Goal: Task Accomplishment & Management: Use online tool/utility

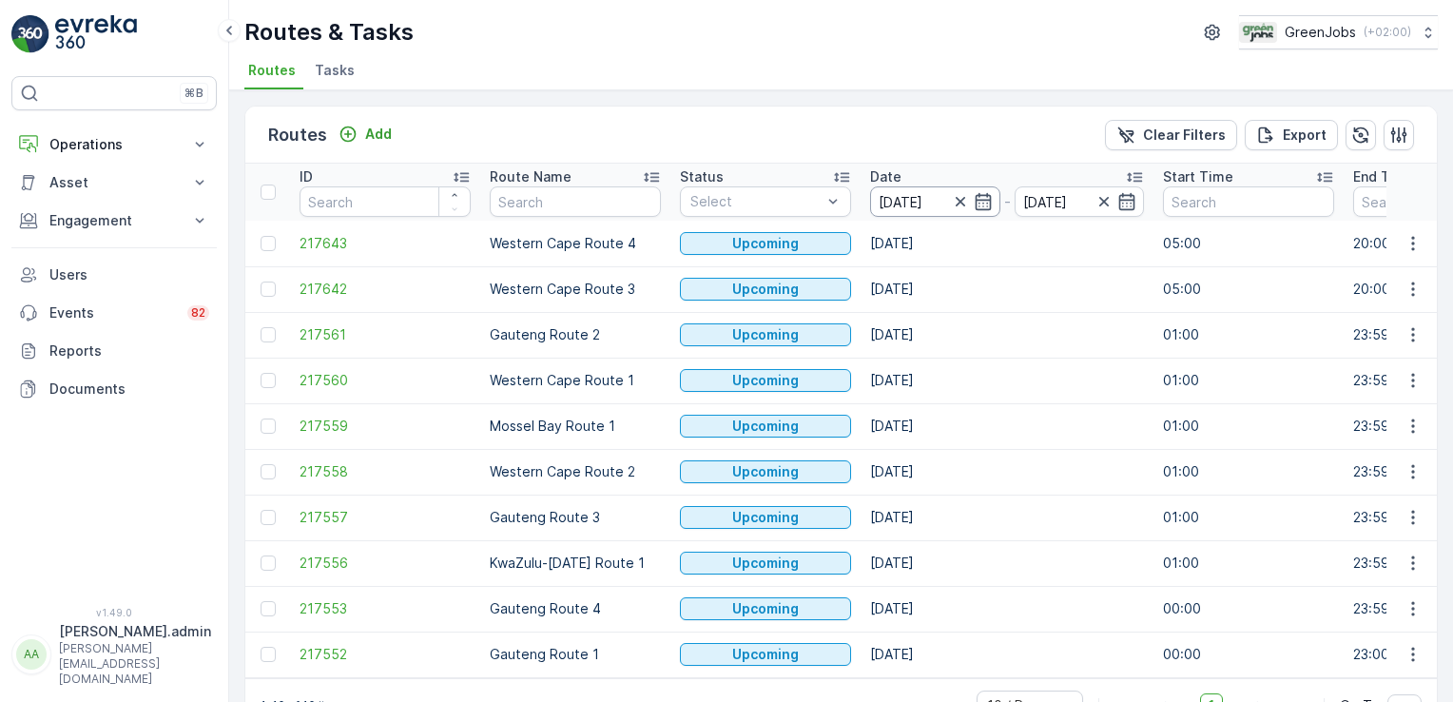
click at [914, 204] on input "[DATE]" at bounding box center [935, 201] width 130 height 30
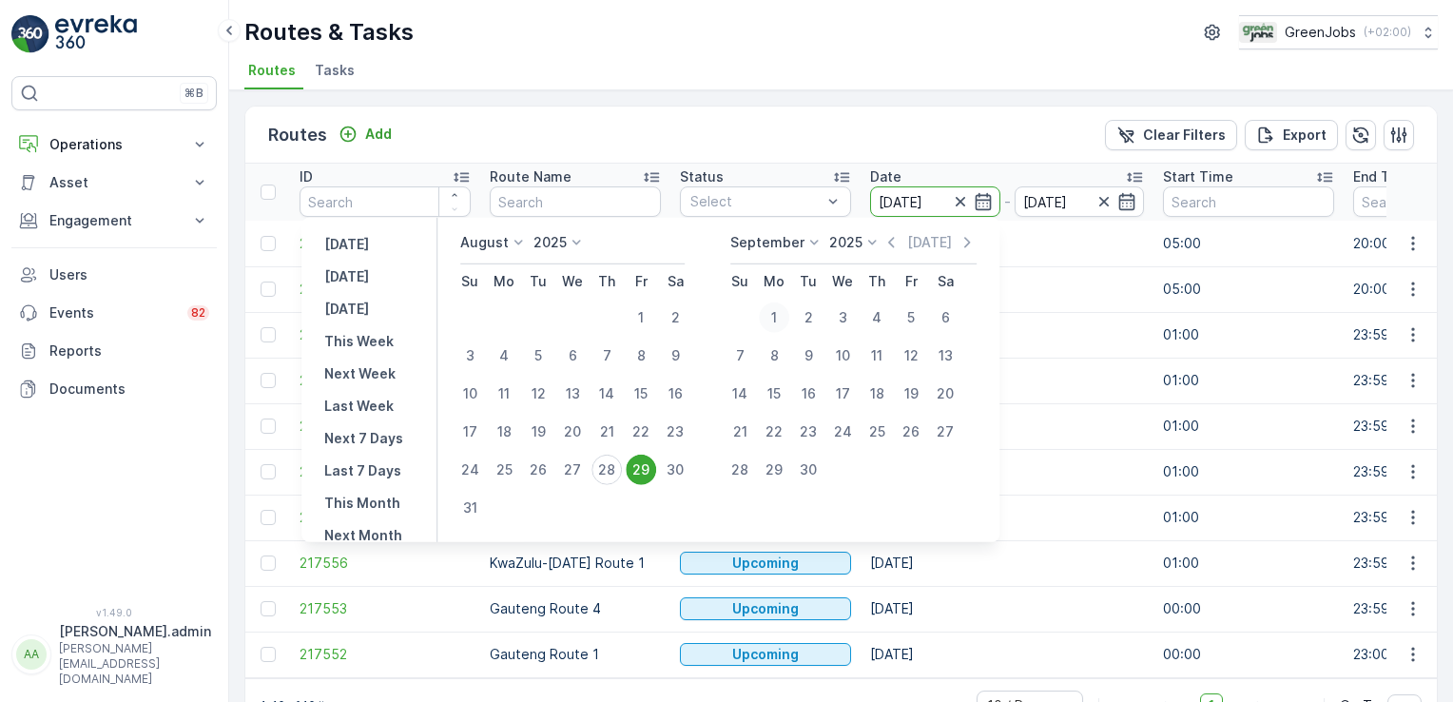
click at [783, 313] on div "1" at bounding box center [774, 317] width 30 height 30
type input "[DATE]"
click at [783, 313] on div "1" at bounding box center [774, 317] width 30 height 30
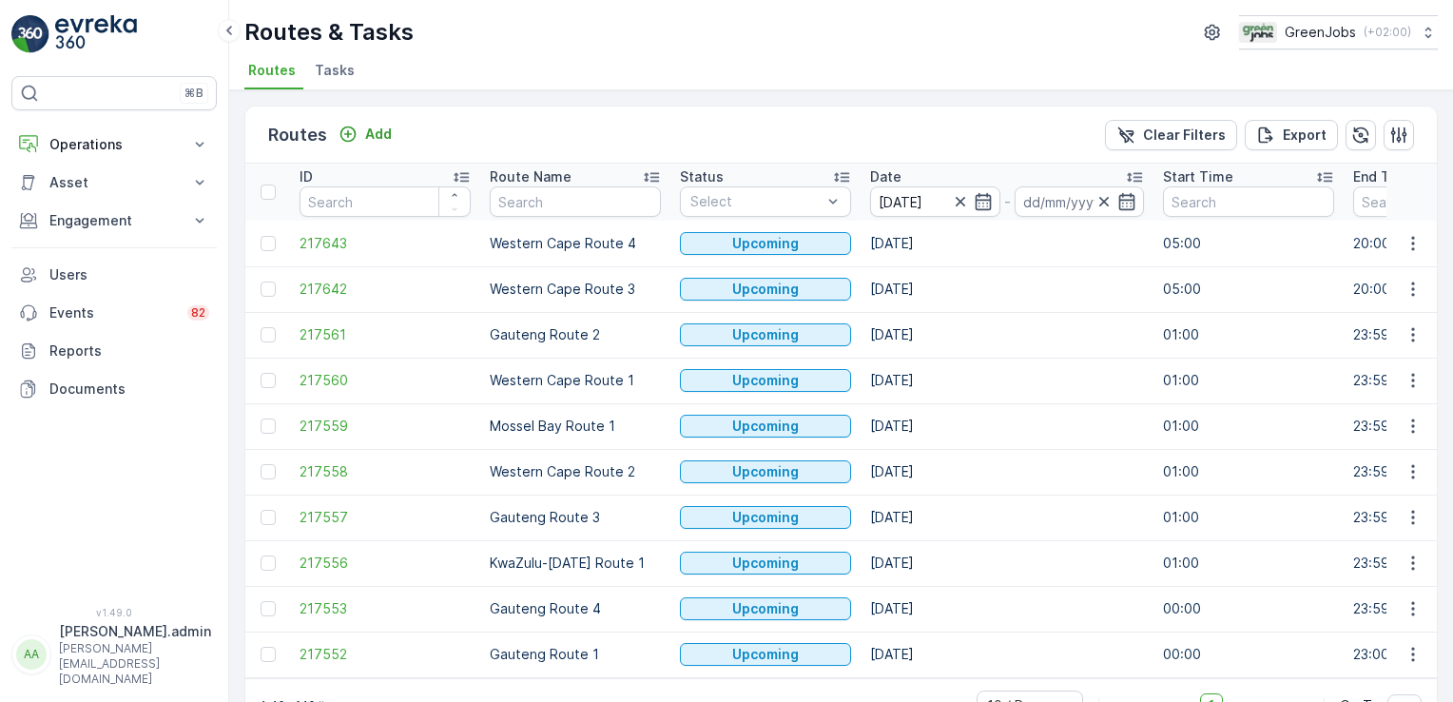
type input "[DATE]"
click at [1407, 600] on icon "button" at bounding box center [1413, 608] width 19 height 19
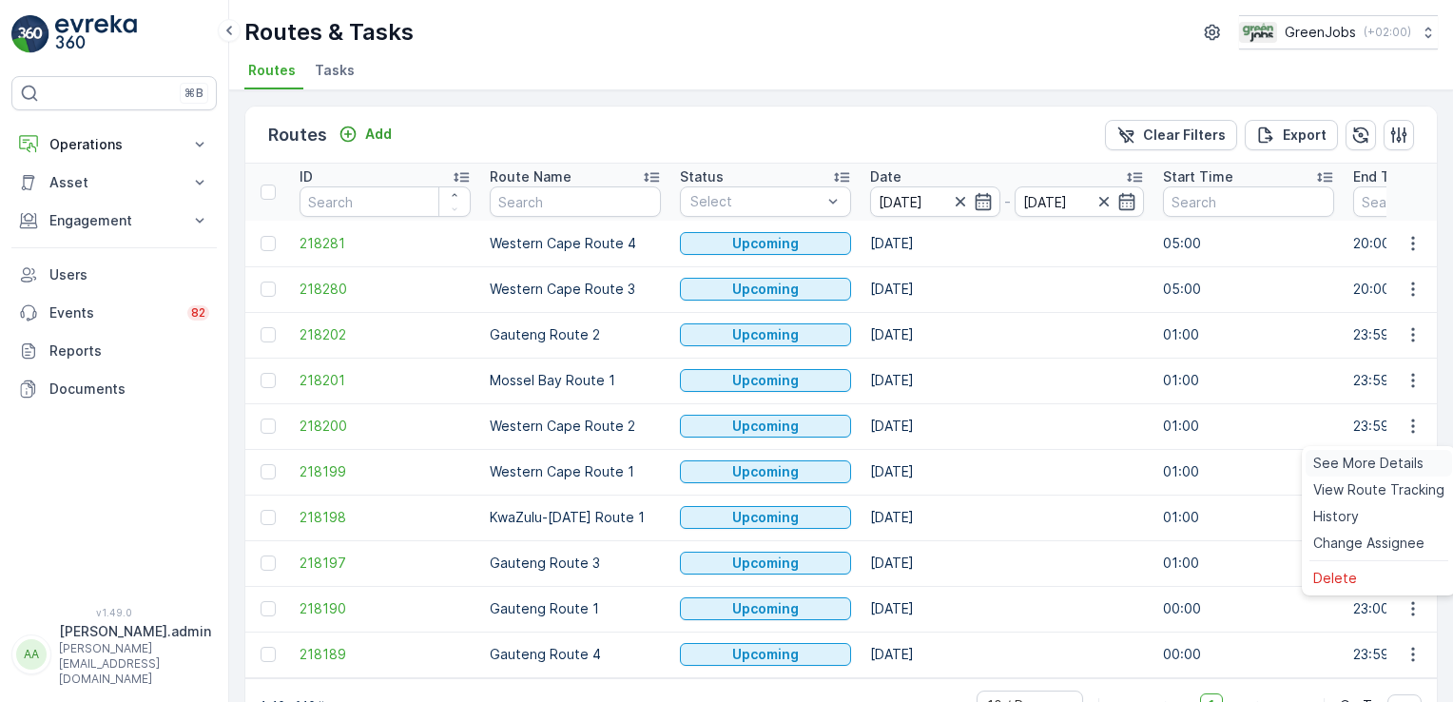
click at [1388, 466] on span "See More Details" at bounding box center [1368, 463] width 110 height 19
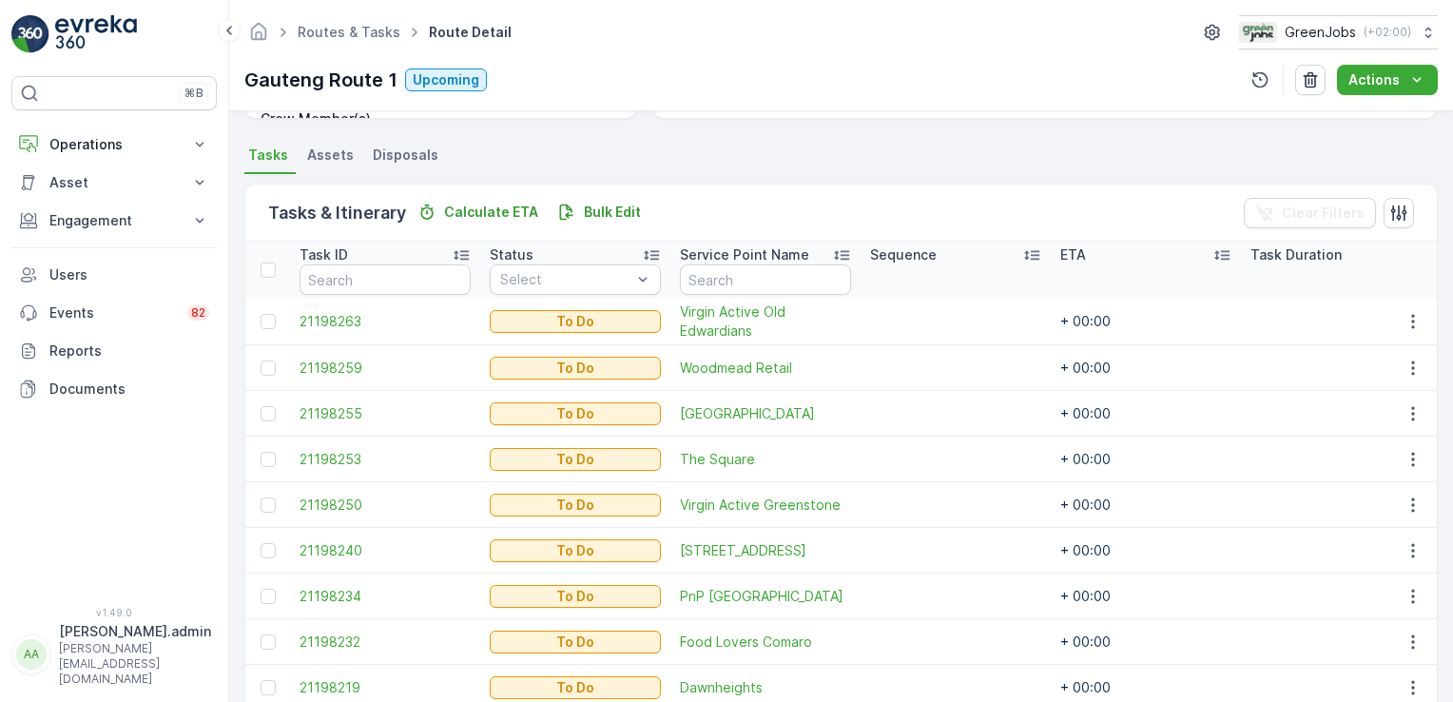
scroll to position [483, 0]
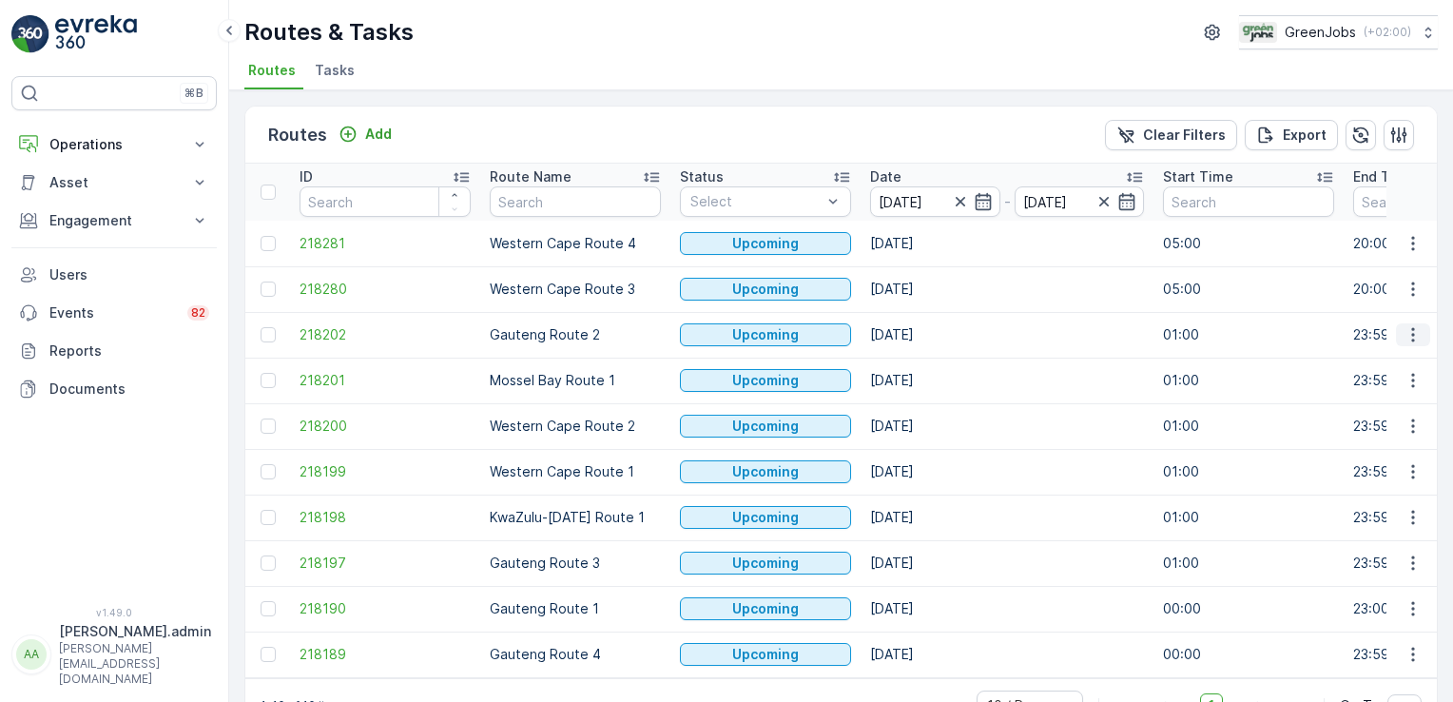
click at [1411, 332] on icon "button" at bounding box center [1412, 335] width 3 height 14
click at [1397, 359] on span "See More Details" at bounding box center [1368, 361] width 110 height 19
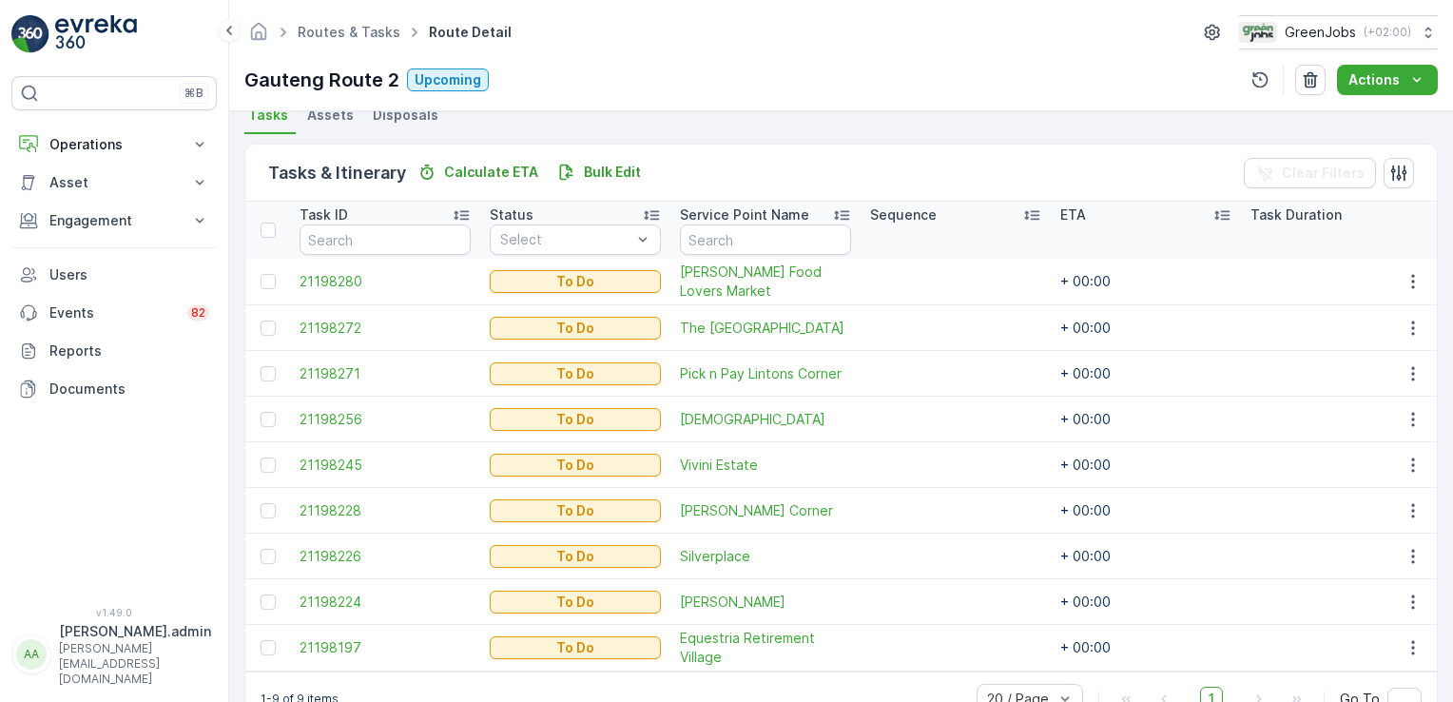
scroll to position [483, 0]
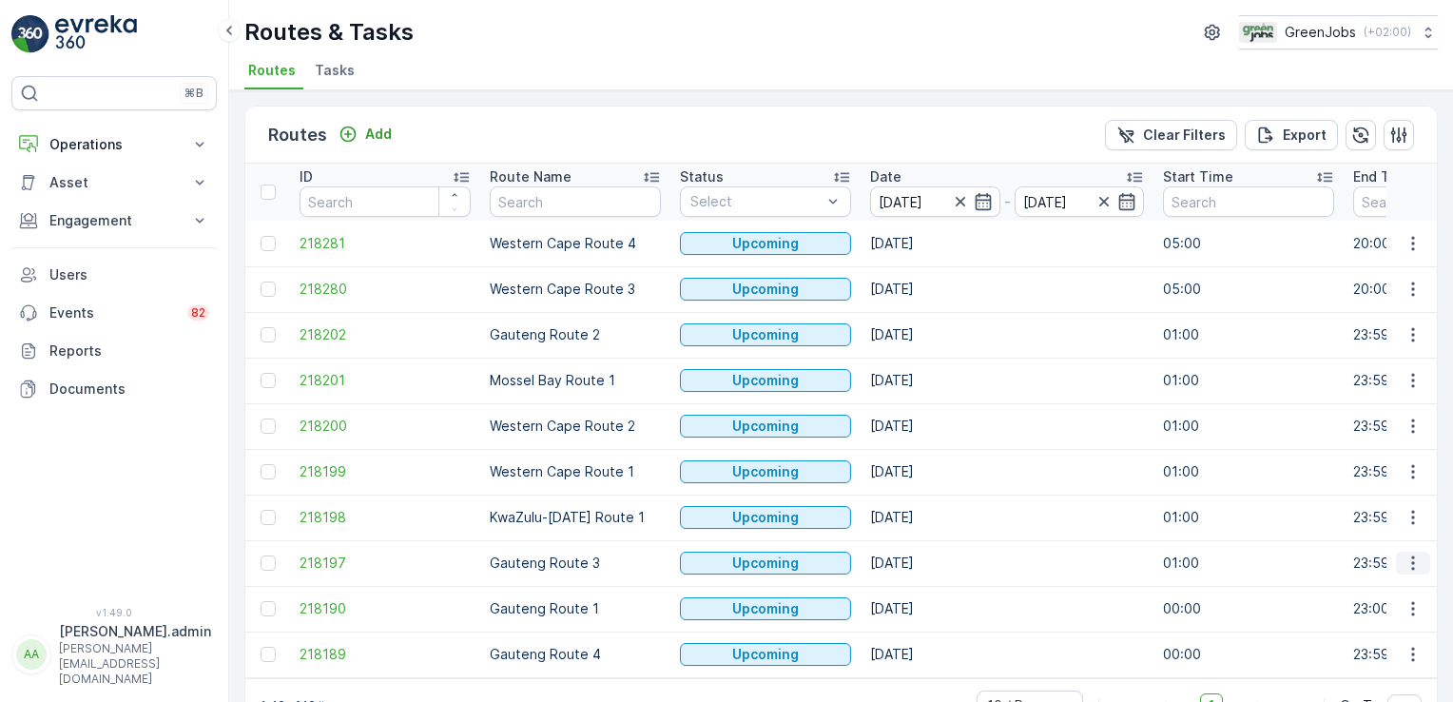
click at [1407, 559] on icon "button" at bounding box center [1413, 562] width 19 height 19
click at [1415, 411] on span "See More Details" at bounding box center [1368, 417] width 110 height 19
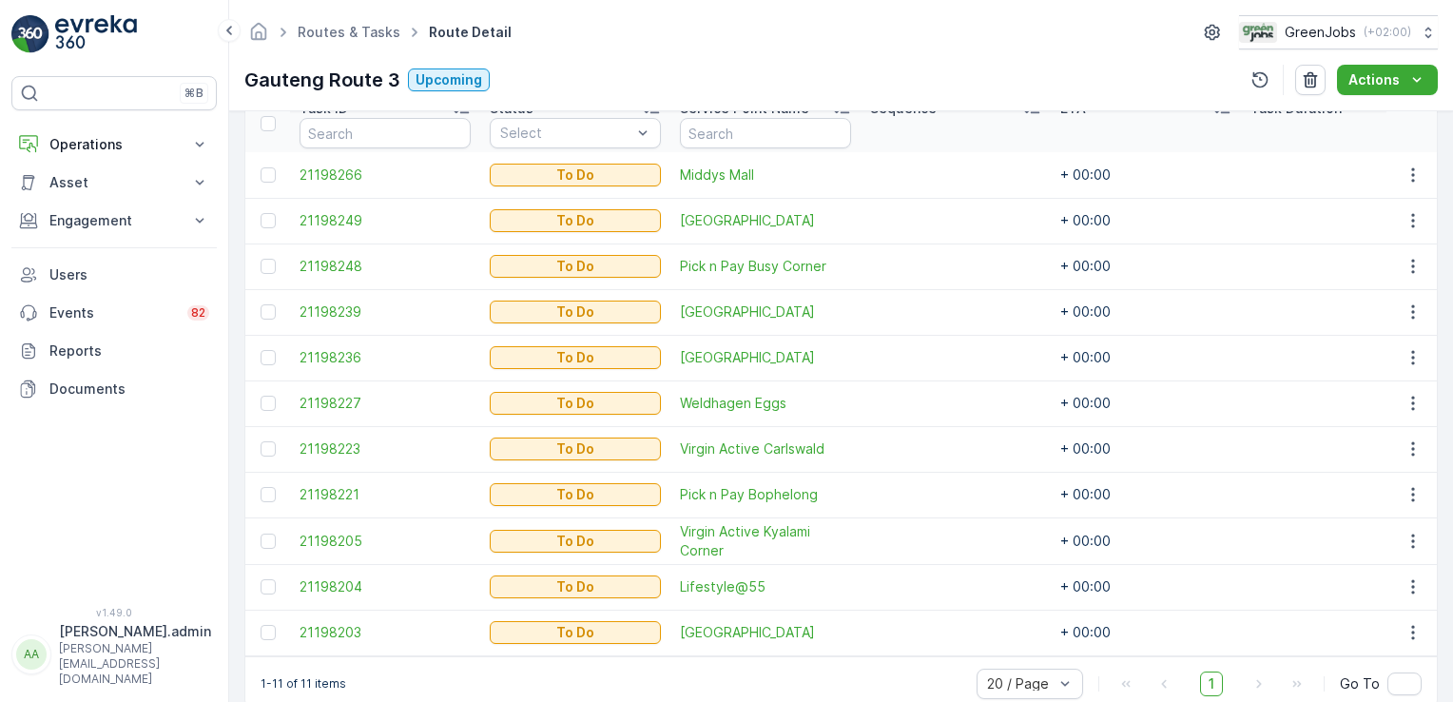
scroll to position [554, 0]
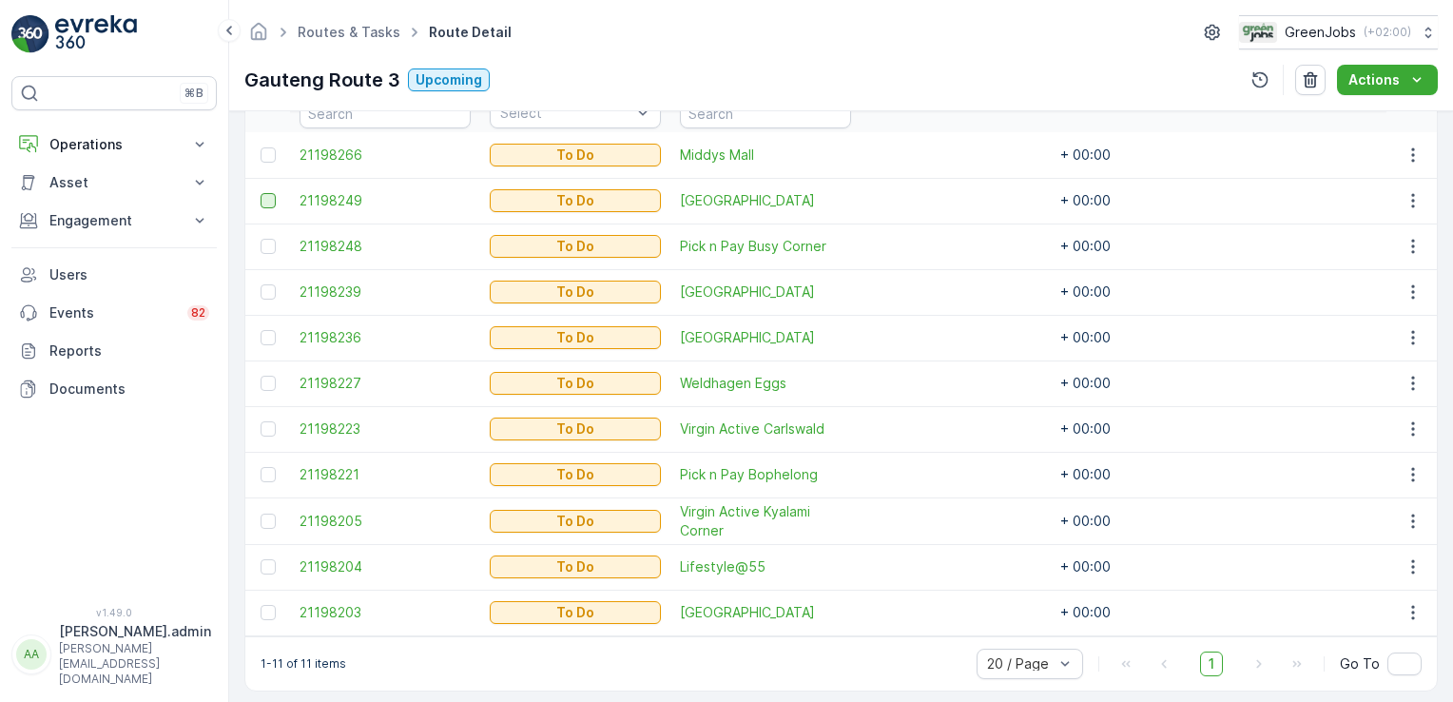
click at [270, 200] on div at bounding box center [268, 200] width 15 height 15
click at [261, 193] on input "checkbox" at bounding box center [261, 193] width 0 height 0
click at [272, 568] on div at bounding box center [268, 566] width 15 height 15
click at [261, 559] on input "checkbox" at bounding box center [261, 559] width 0 height 0
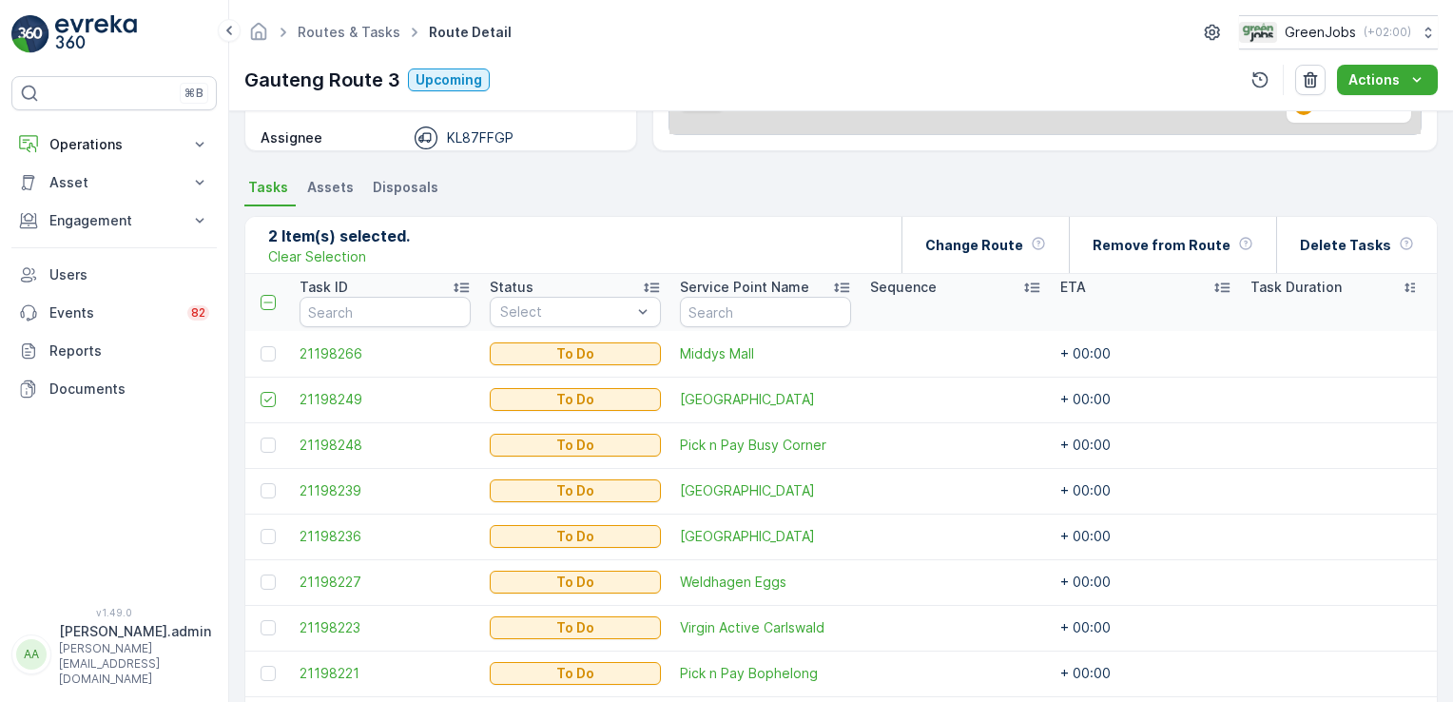
scroll to position [350, 0]
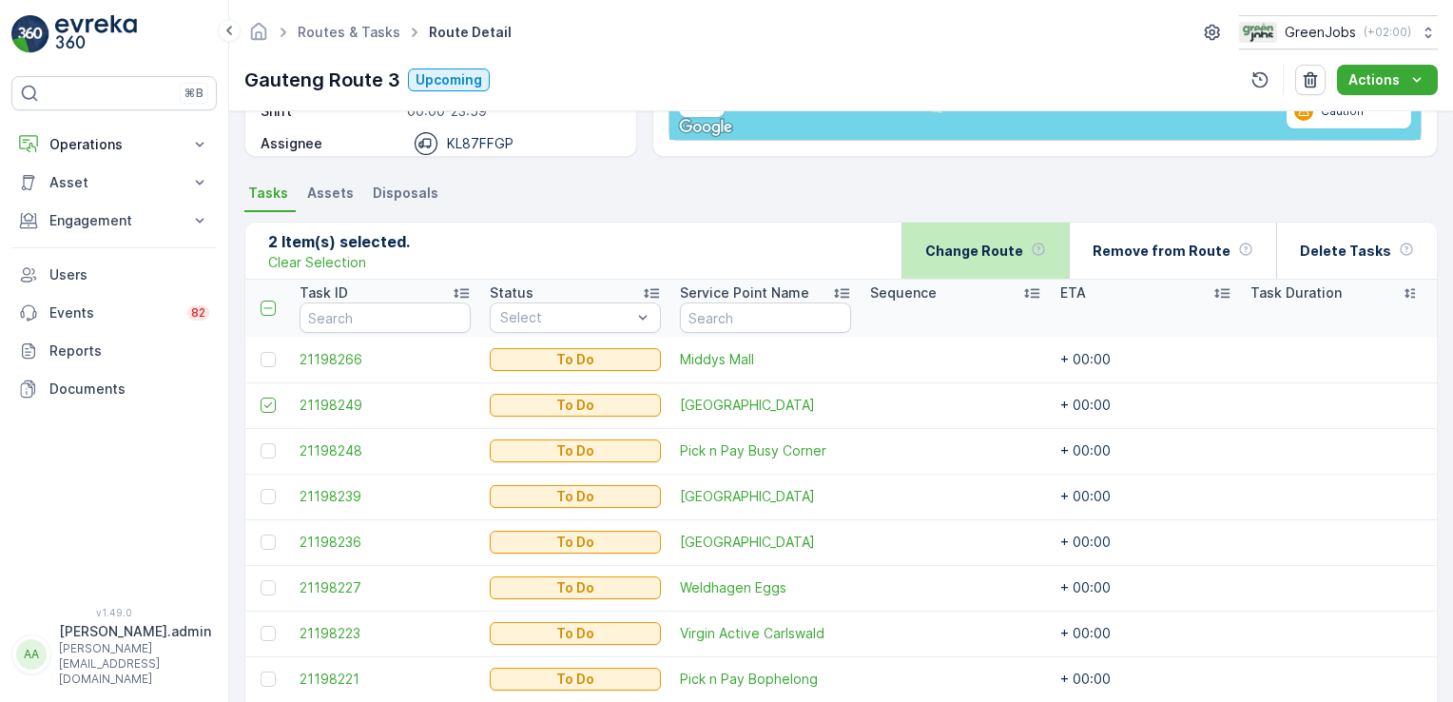
click at [1008, 235] on div "Change Route" at bounding box center [985, 251] width 121 height 56
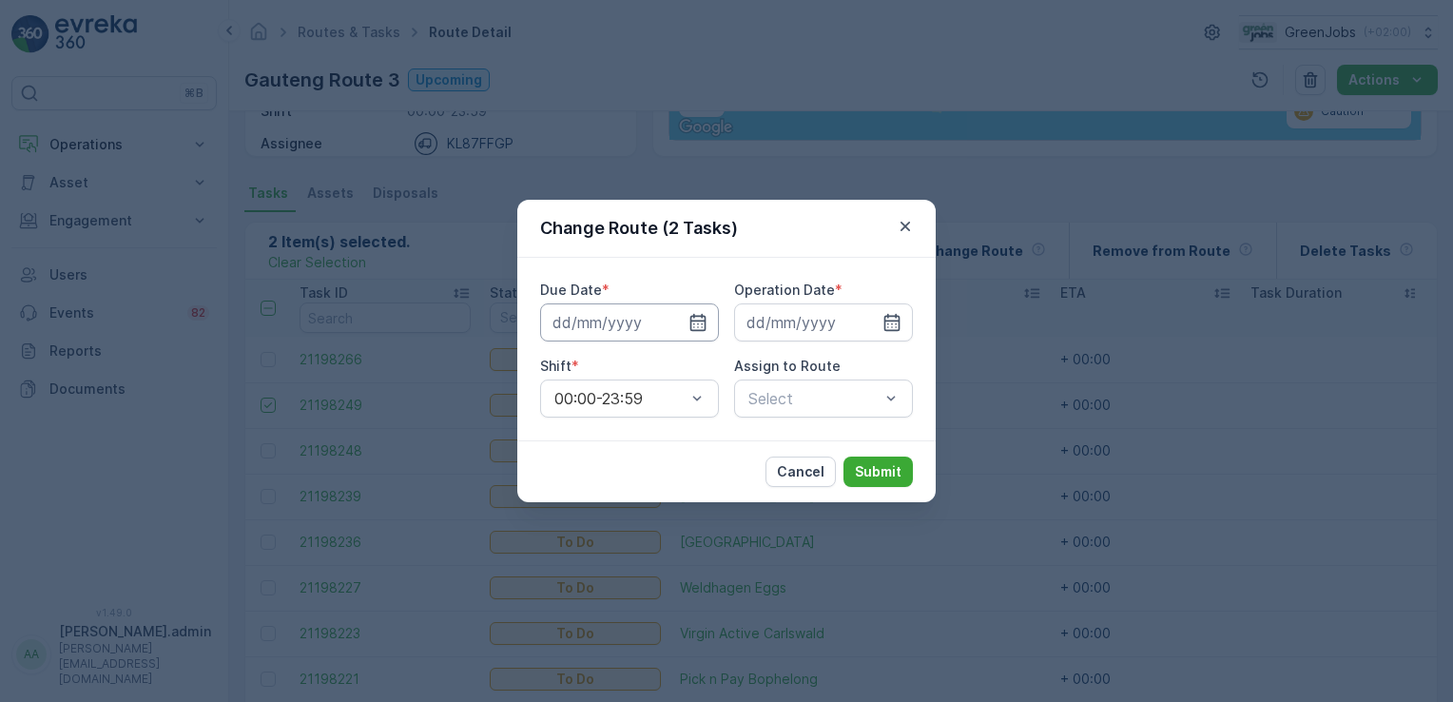
click at [592, 330] on input at bounding box center [629, 322] width 179 height 38
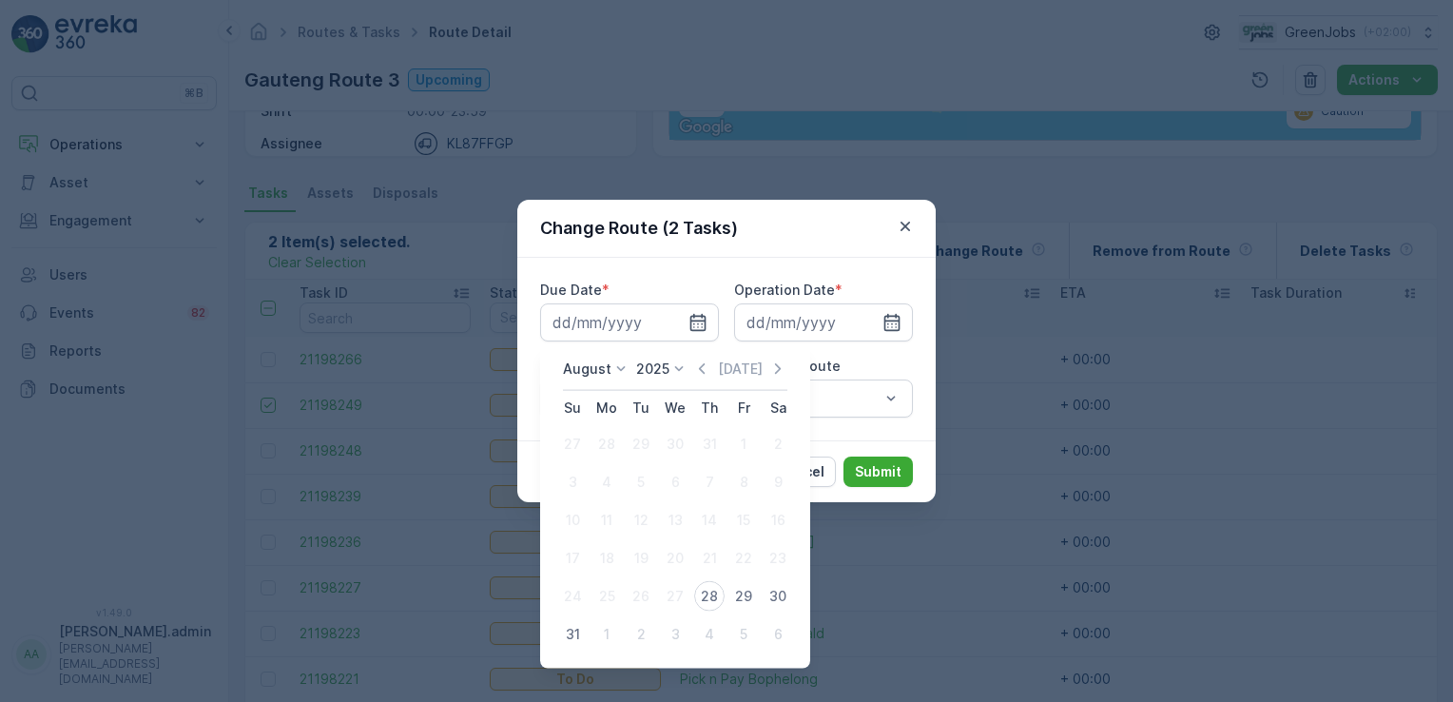
click at [616, 368] on icon at bounding box center [620, 368] width 19 height 19
click at [597, 460] on span "September" at bounding box center [610, 464] width 72 height 19
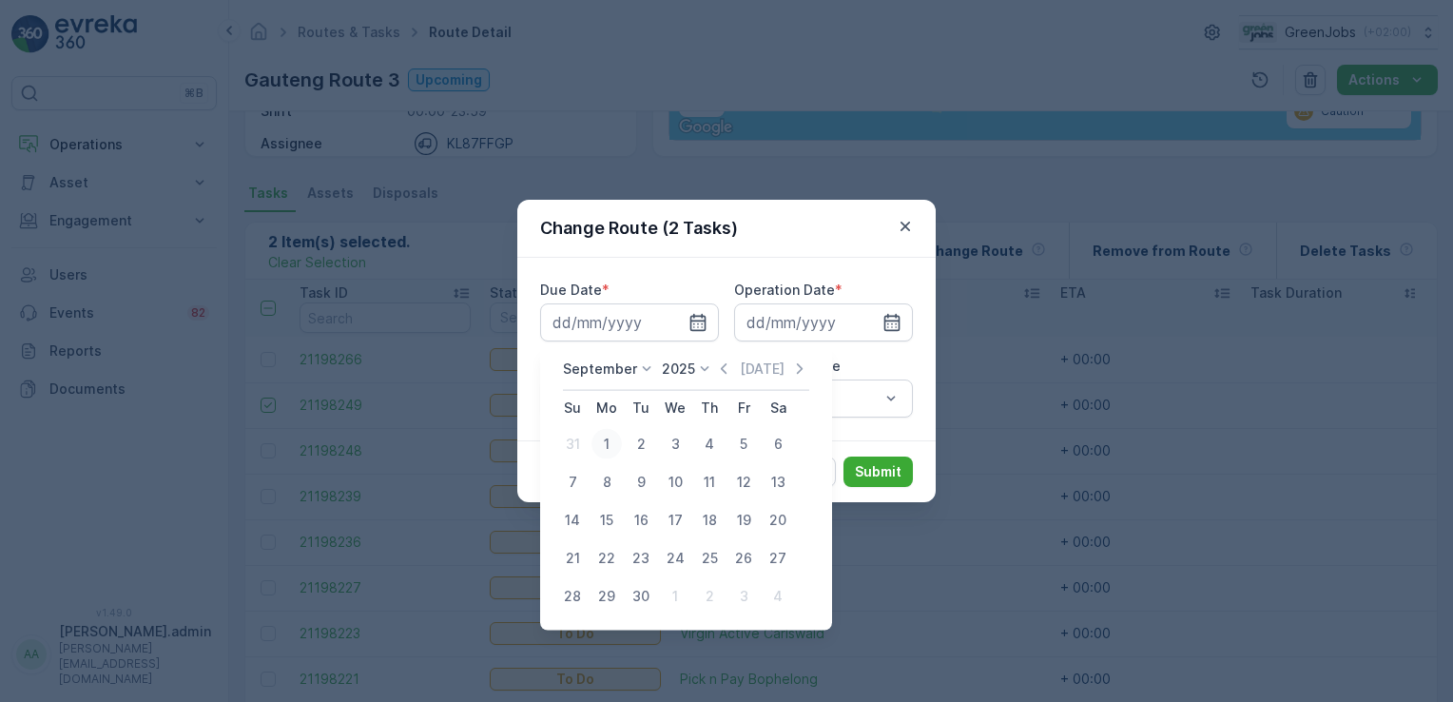
click at [612, 438] on div "1" at bounding box center [607, 444] width 30 height 30
type input "[DATE]"
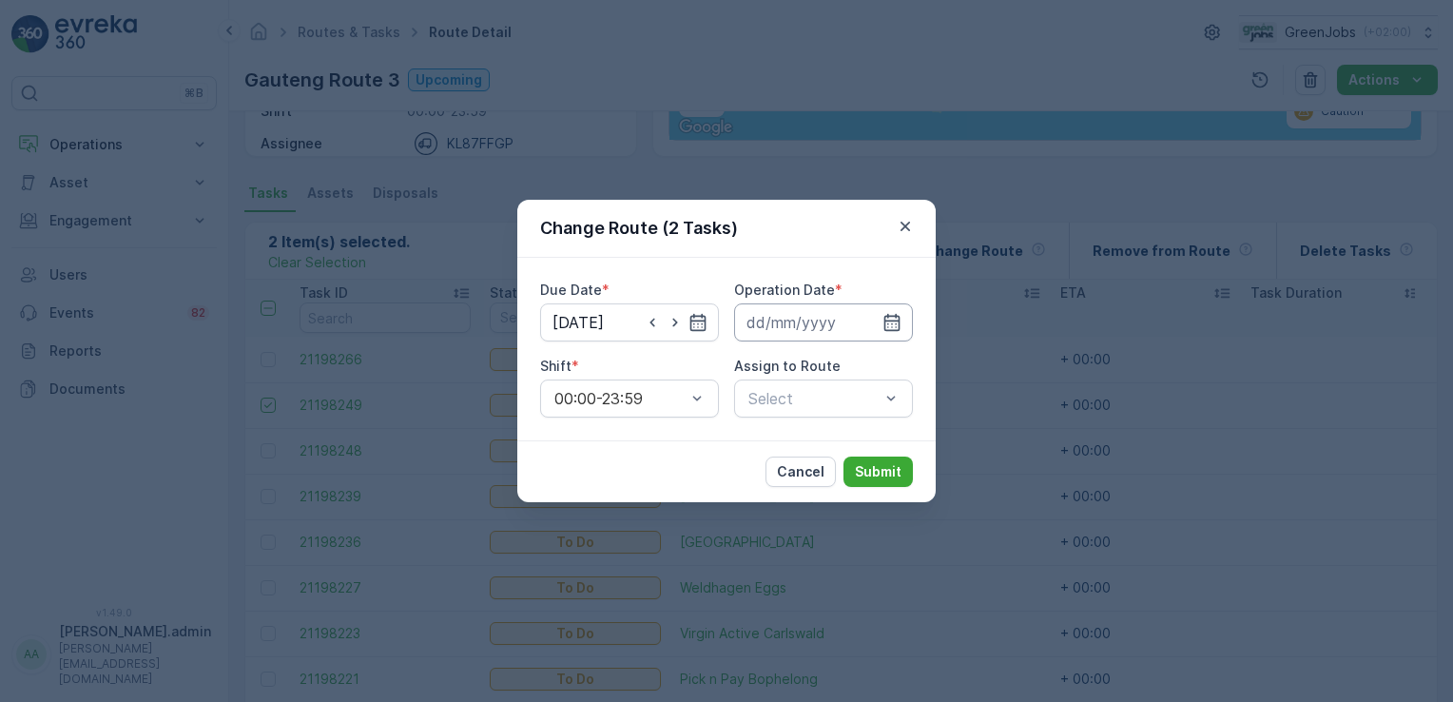
click at [804, 331] on input at bounding box center [823, 322] width 179 height 38
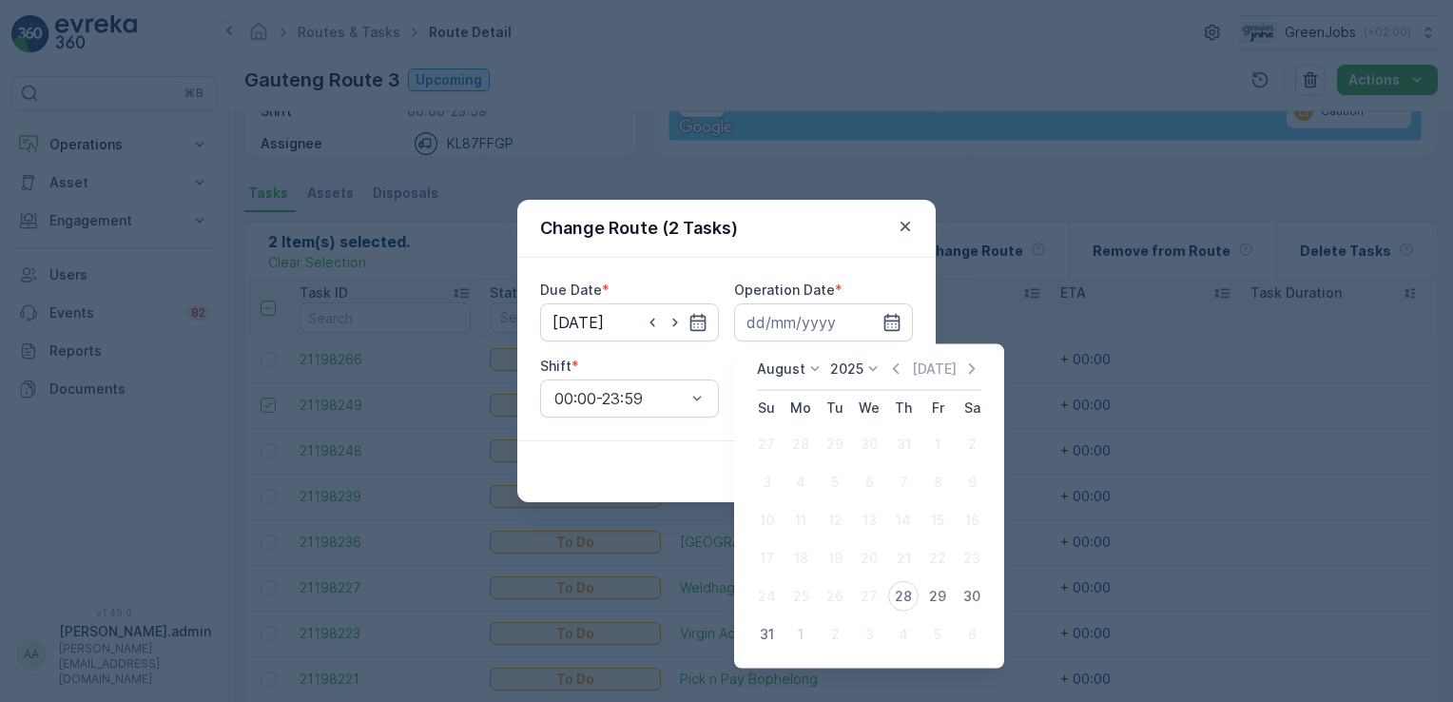
click at [818, 371] on icon at bounding box center [814, 368] width 19 height 19
click at [829, 495] on span "September" at bounding box center [804, 493] width 72 height 19
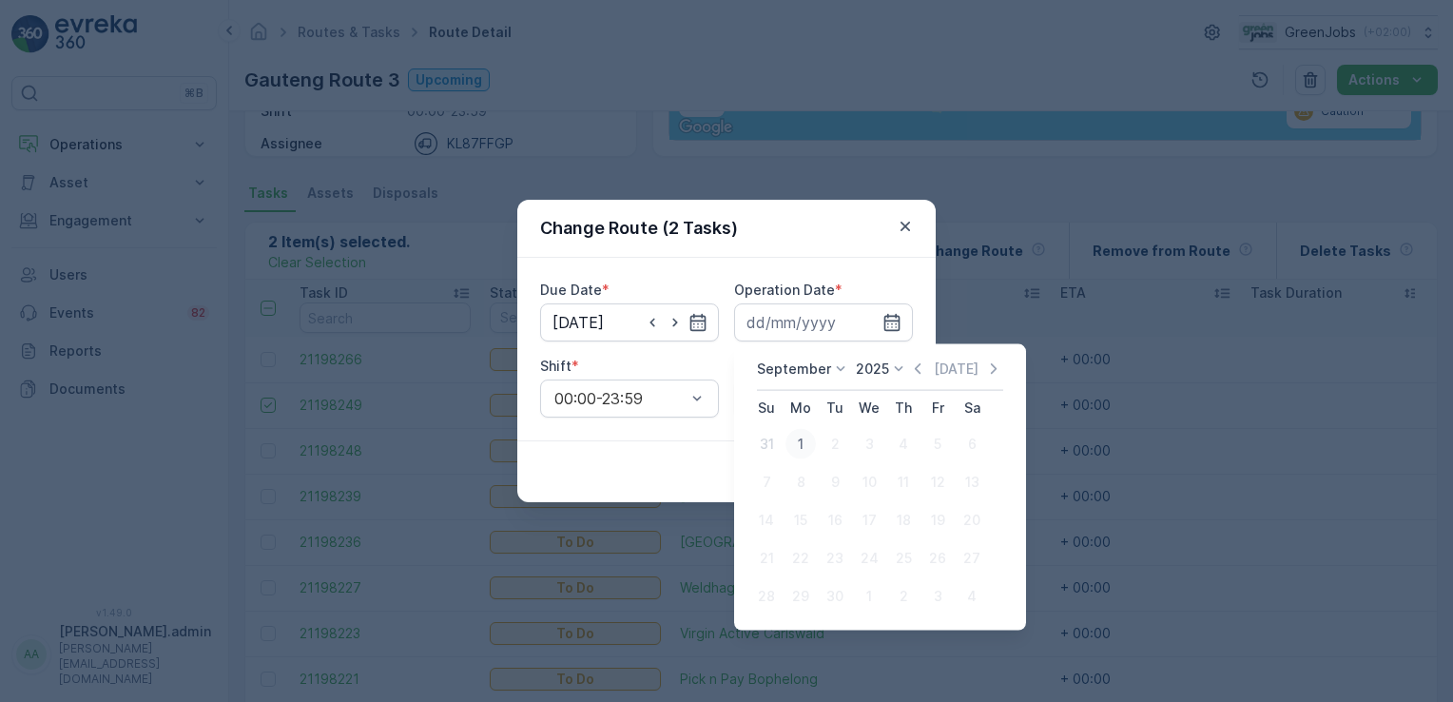
click at [799, 433] on div "1" at bounding box center [801, 444] width 30 height 30
type input "[DATE]"
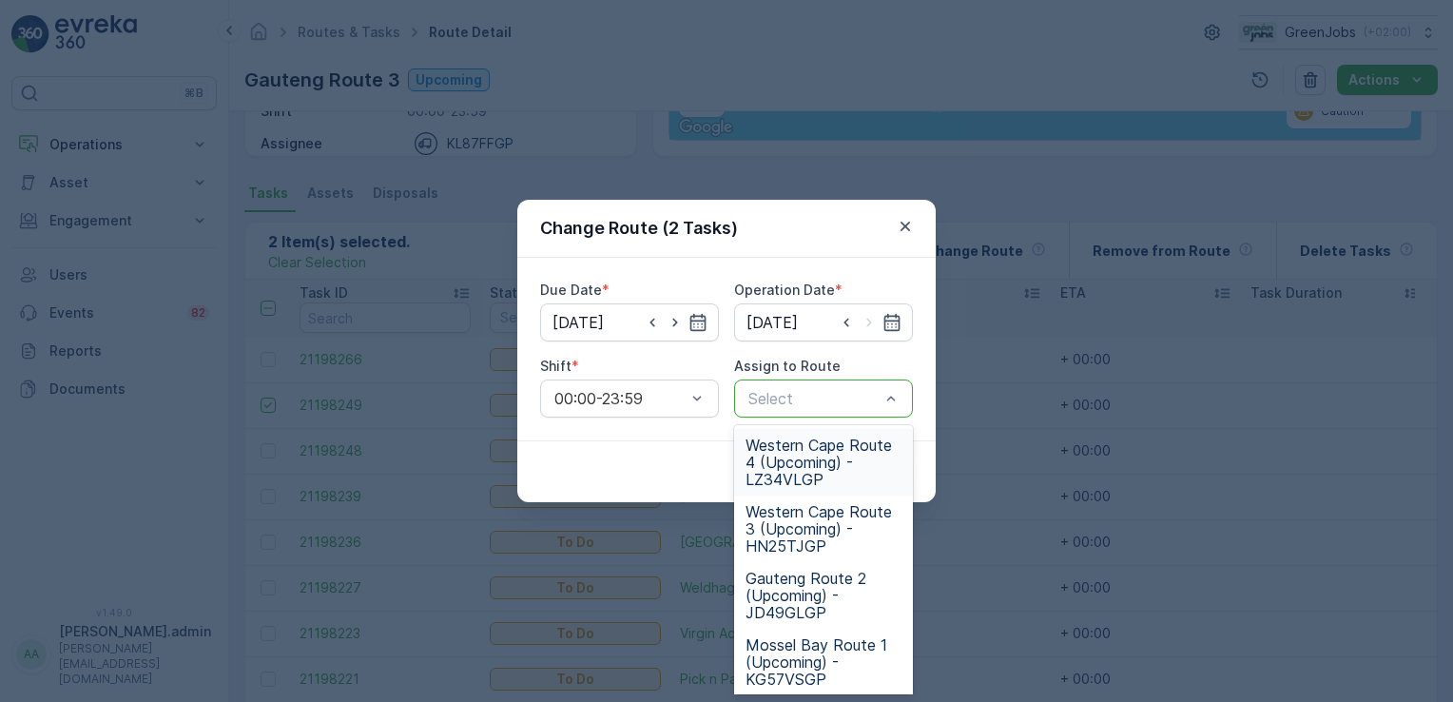
scroll to position [403, 0]
click at [791, 635] on span "Gauteng Route 4 (Upcoming) - KT97LWGP" at bounding box center [824, 657] width 156 height 51
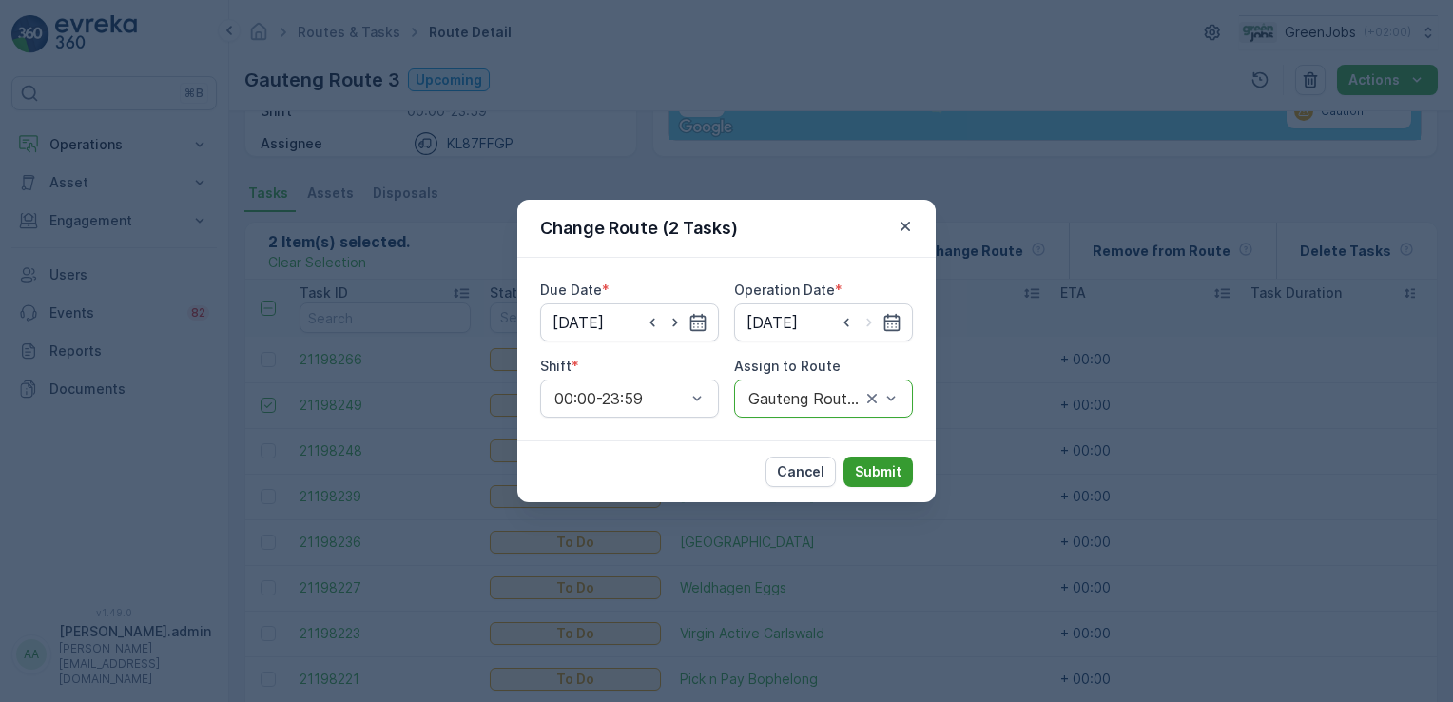
click at [883, 470] on p "Submit" at bounding box center [878, 471] width 47 height 19
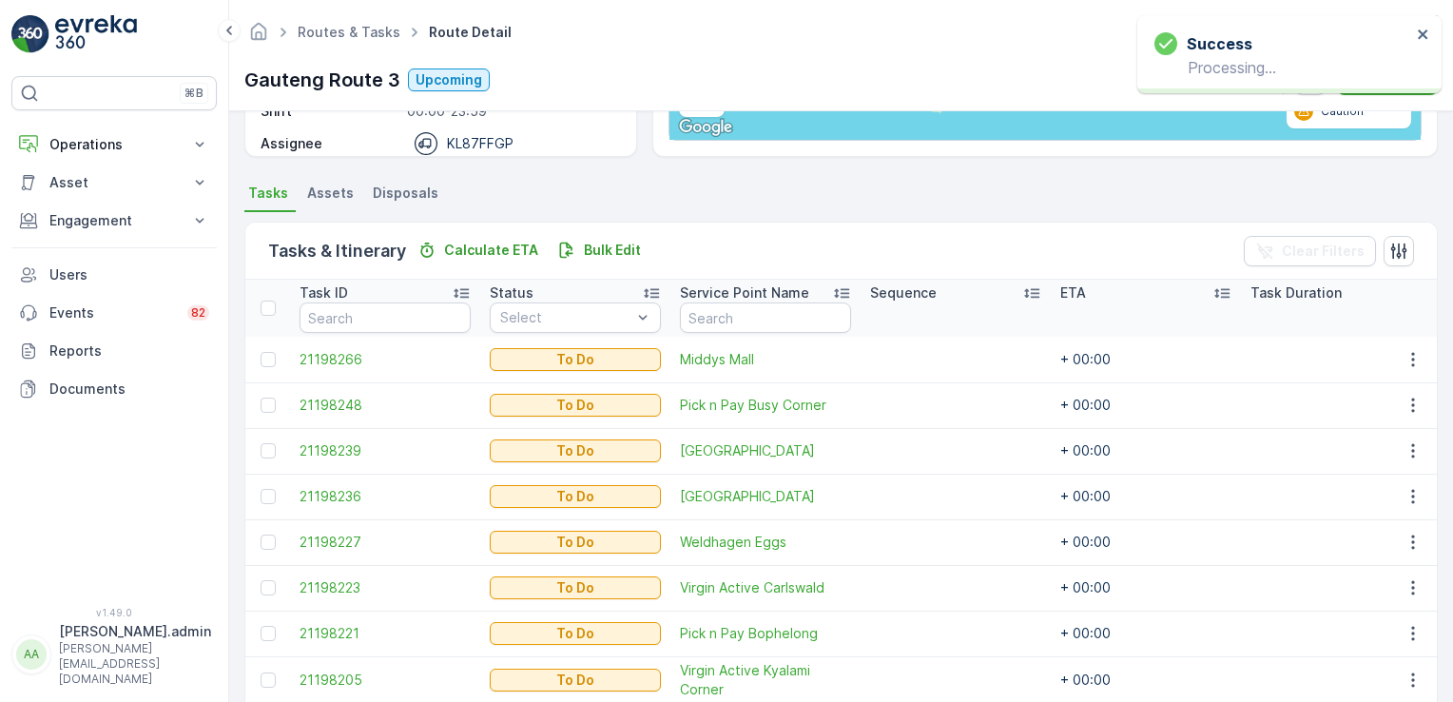
scroll to position [483, 0]
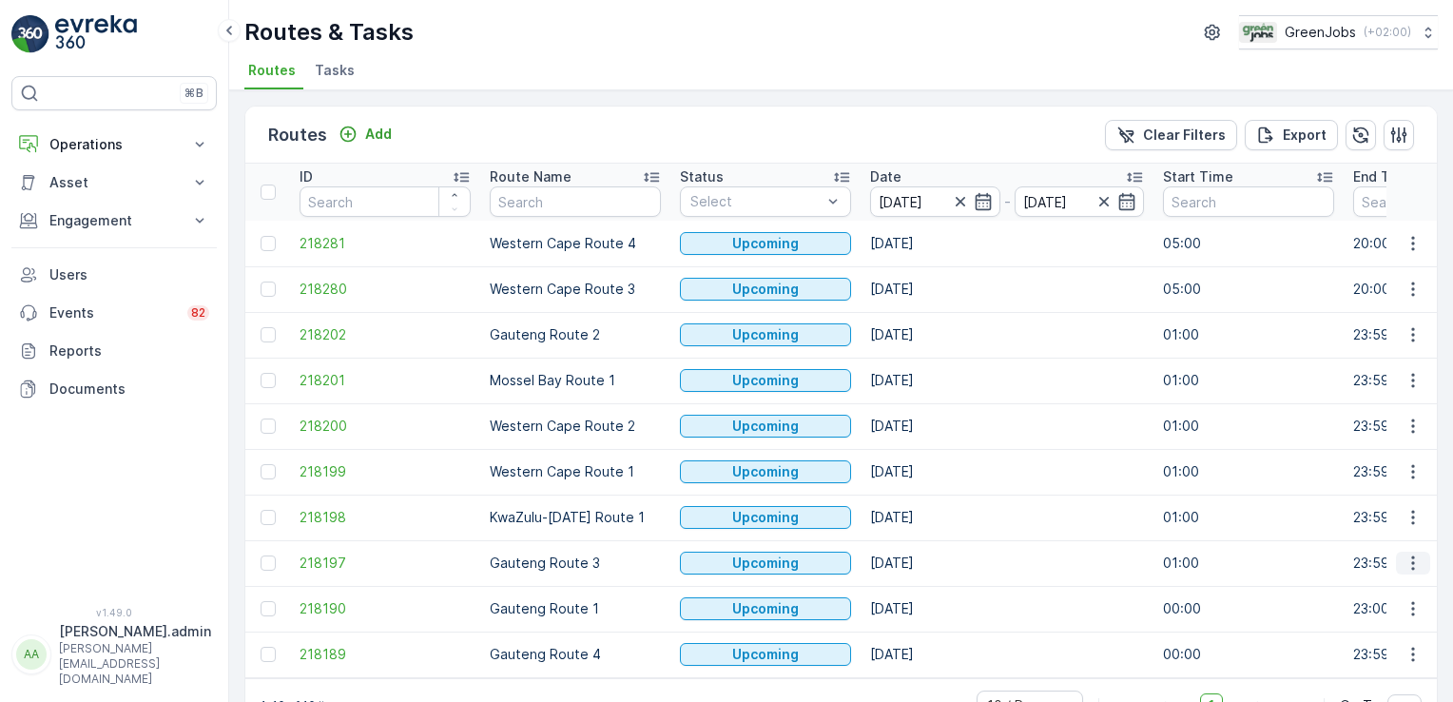
click at [1413, 567] on icon "button" at bounding box center [1413, 562] width 19 height 19
click at [1401, 417] on span "See More Details" at bounding box center [1368, 417] width 110 height 19
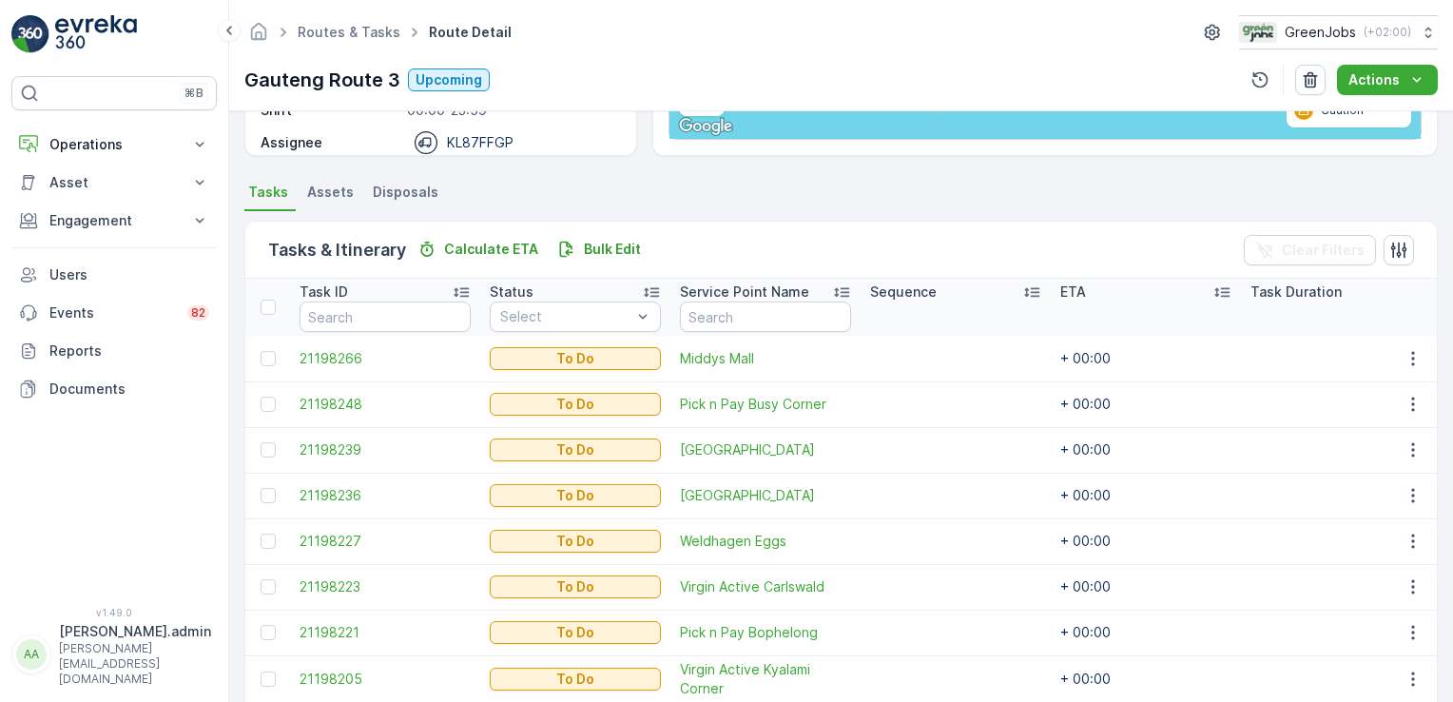
scroll to position [483, 0]
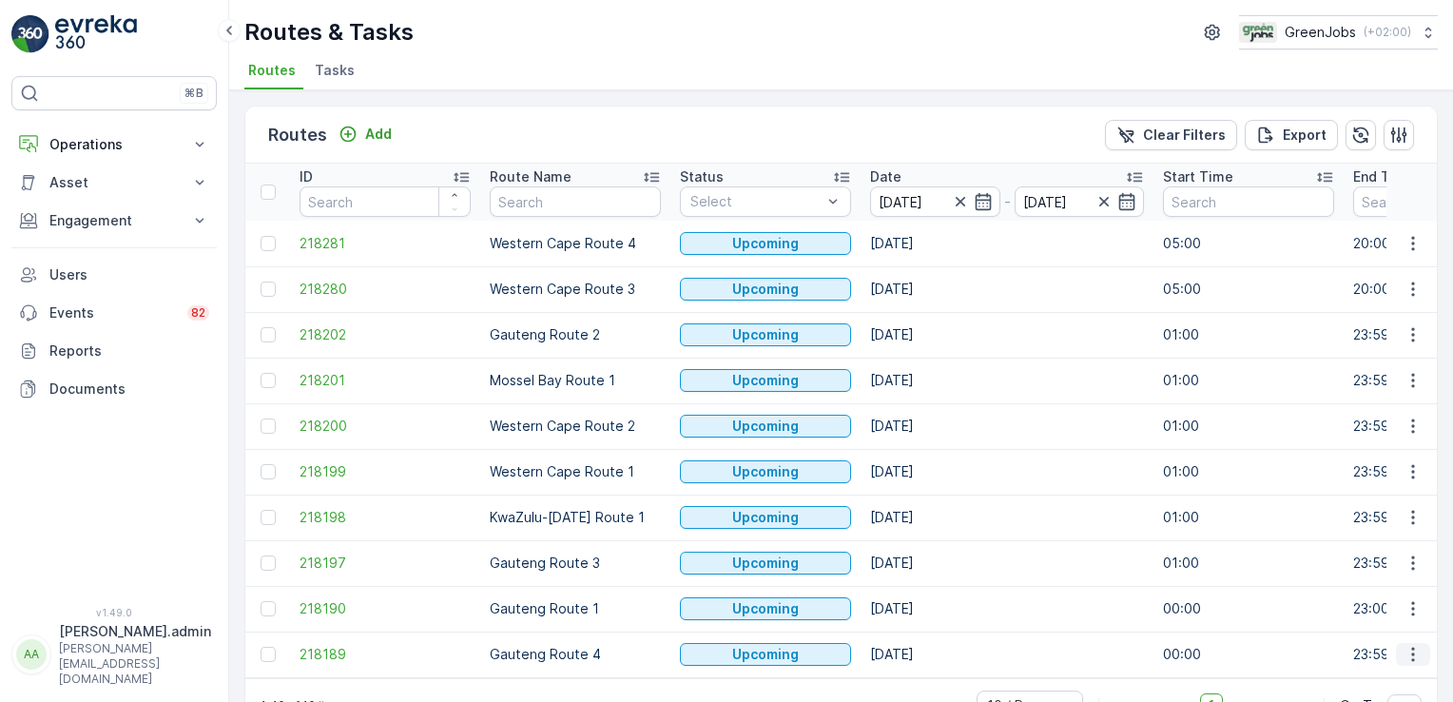
click at [1408, 649] on icon "button" at bounding box center [1413, 654] width 19 height 19
click at [1403, 508] on span "See More Details" at bounding box center [1368, 508] width 110 height 19
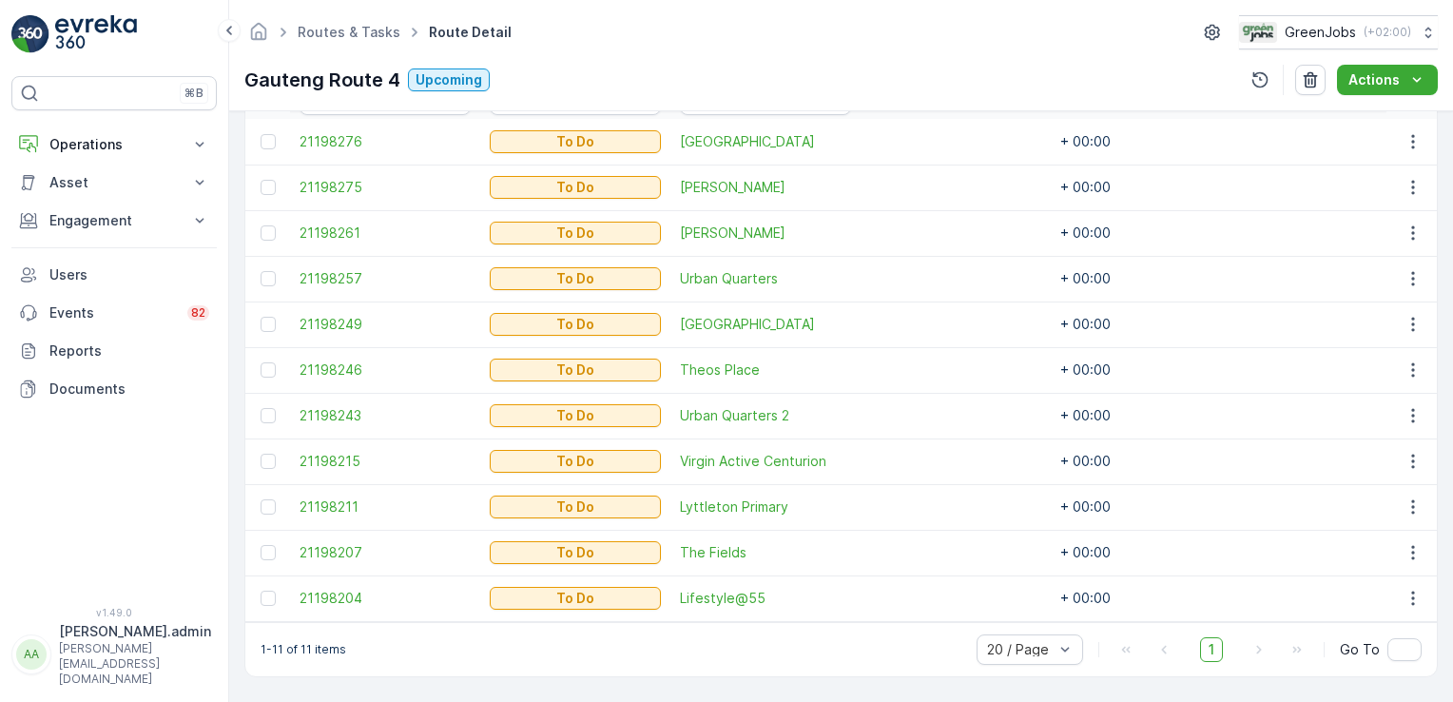
scroll to position [568, 0]
click at [194, 143] on icon at bounding box center [199, 144] width 19 height 19
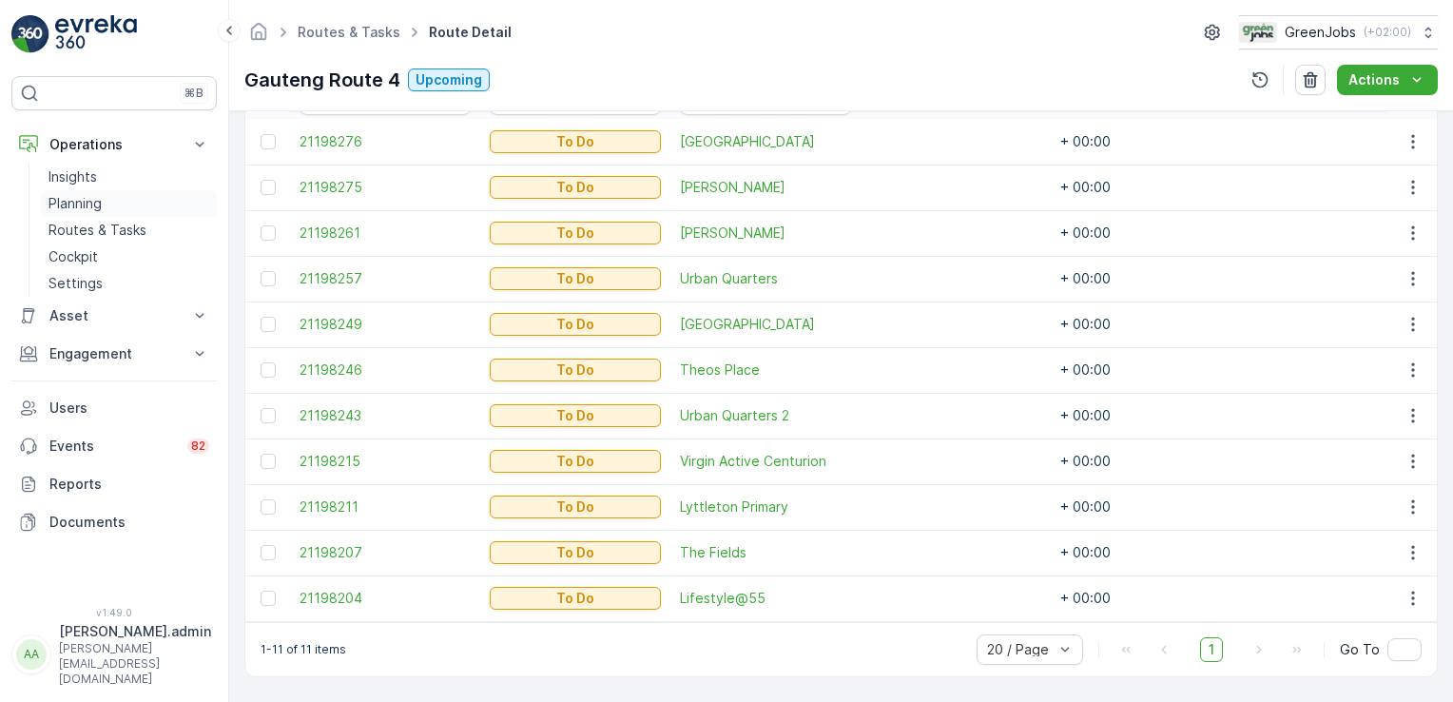
click at [61, 196] on p "Planning" at bounding box center [75, 203] width 53 height 19
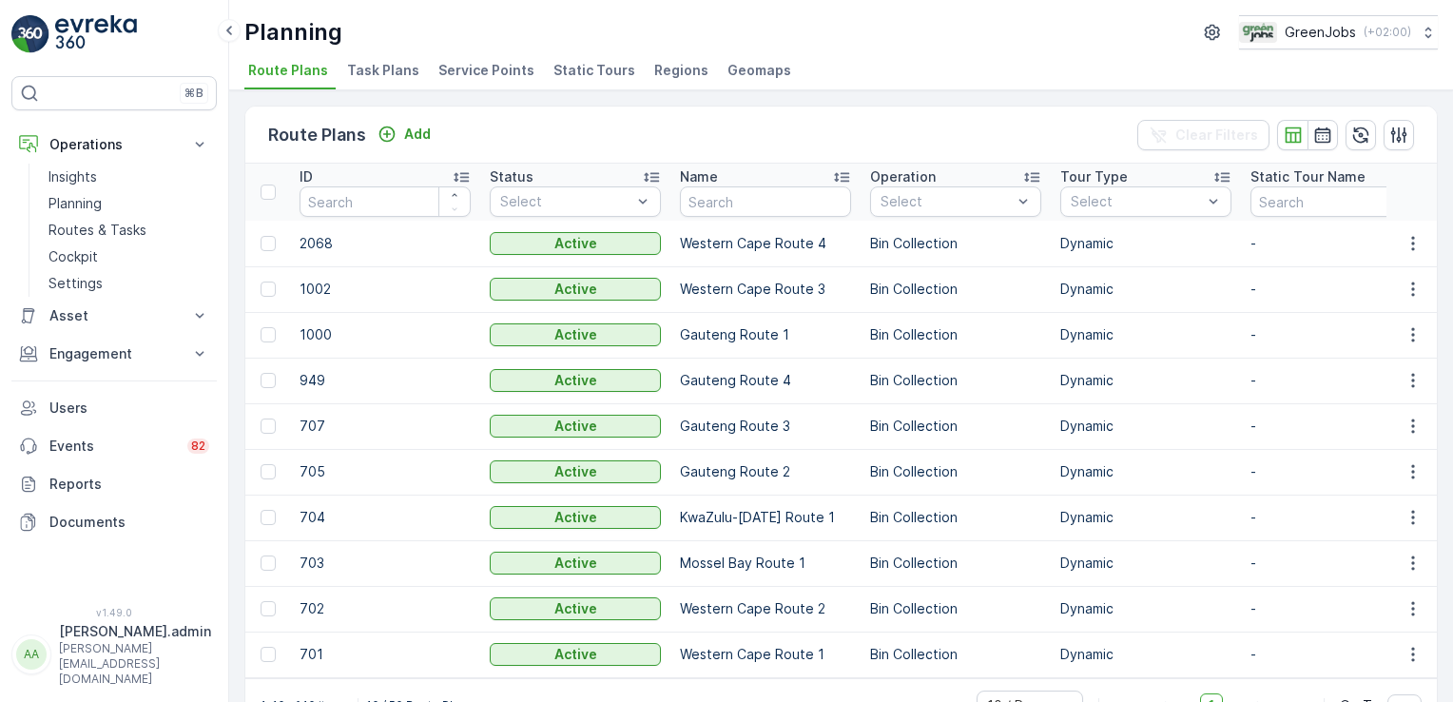
click at [491, 70] on span "Service Points" at bounding box center [486, 70] width 96 height 19
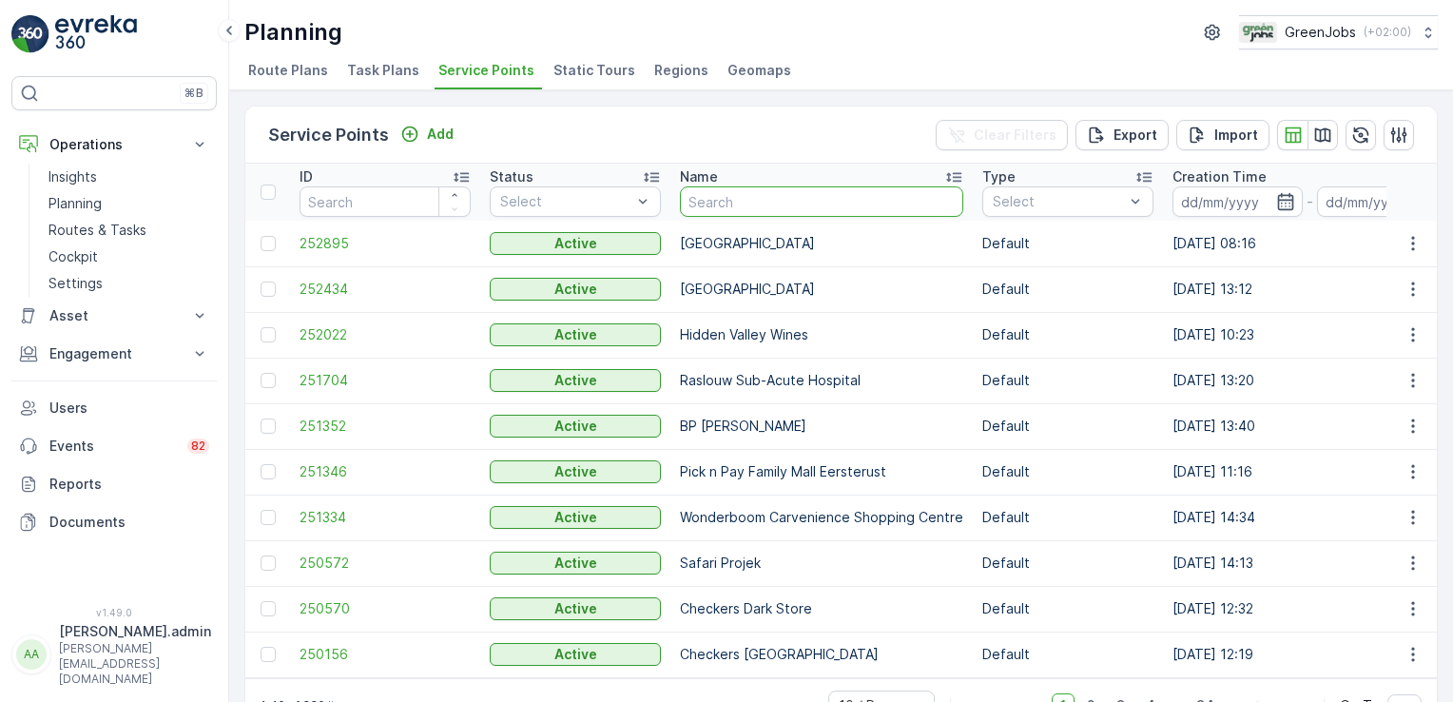
click at [754, 201] on input "text" at bounding box center [821, 201] width 283 height 30
type input "AIRBUS"
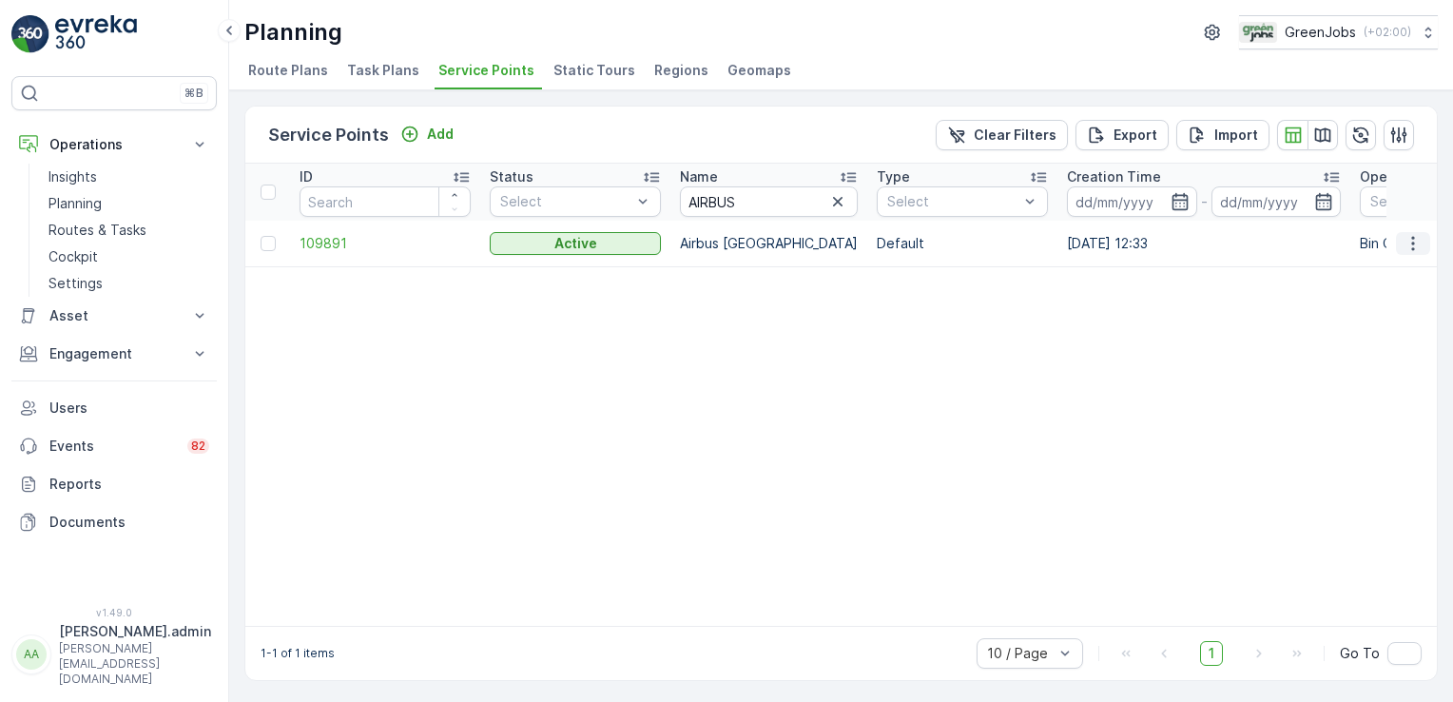
click at [1407, 244] on icon "button" at bounding box center [1413, 243] width 19 height 19
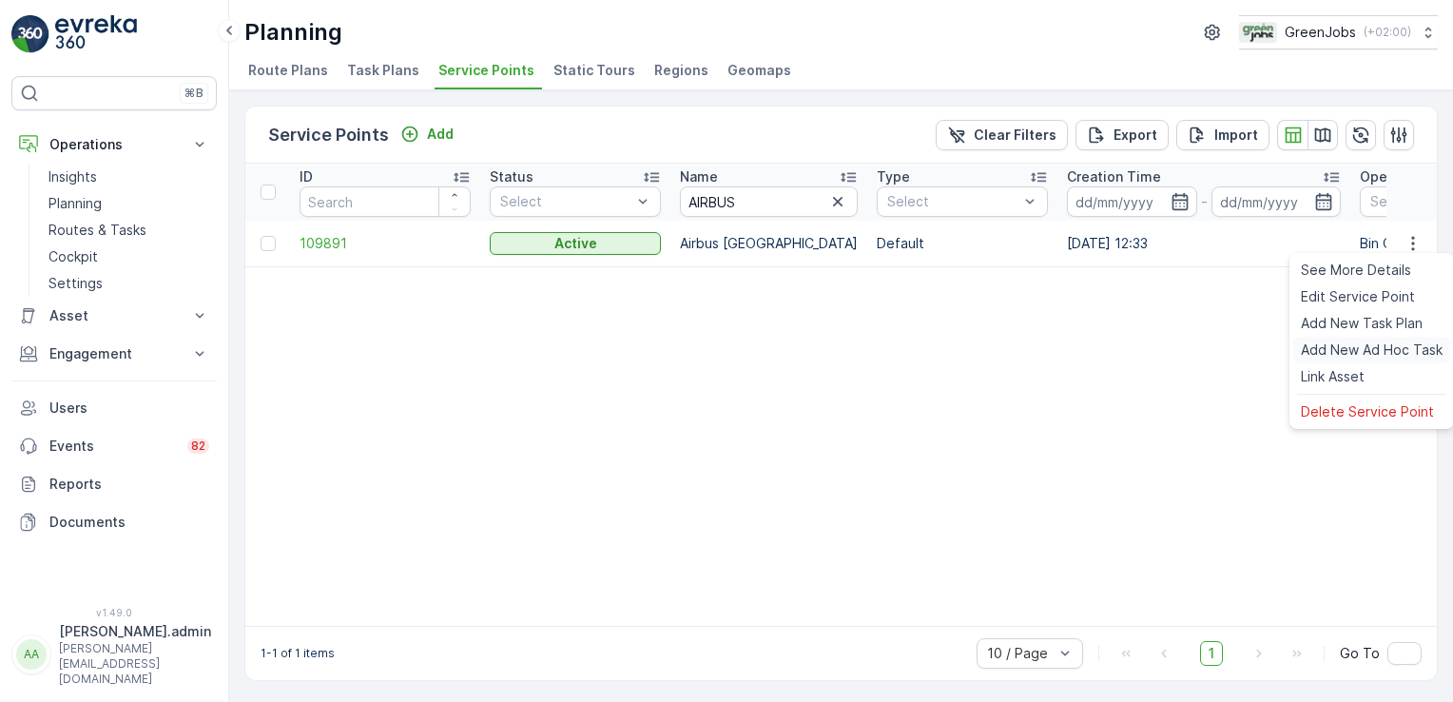
click at [1357, 344] on span "Add New Ad Hoc Task" at bounding box center [1372, 349] width 142 height 19
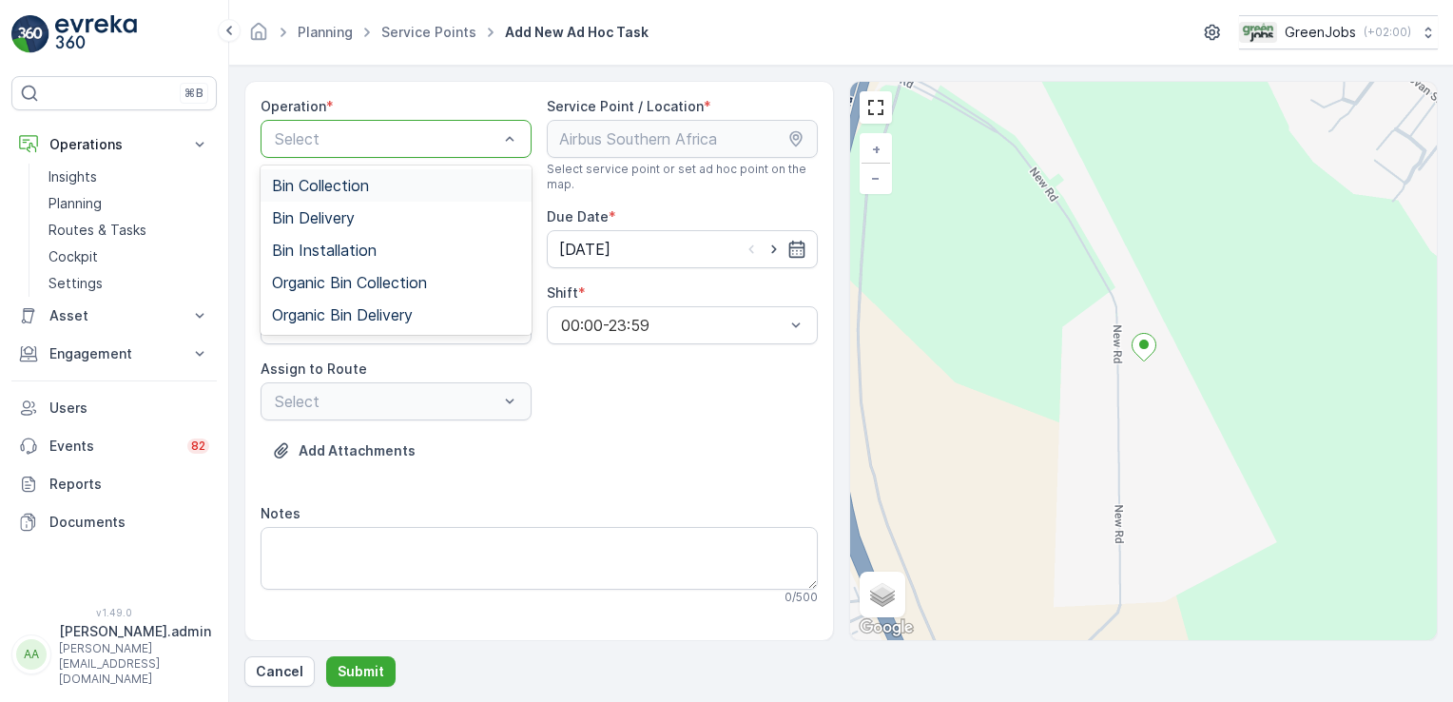
click at [342, 184] on span "Bin Collection" at bounding box center [320, 185] width 97 height 17
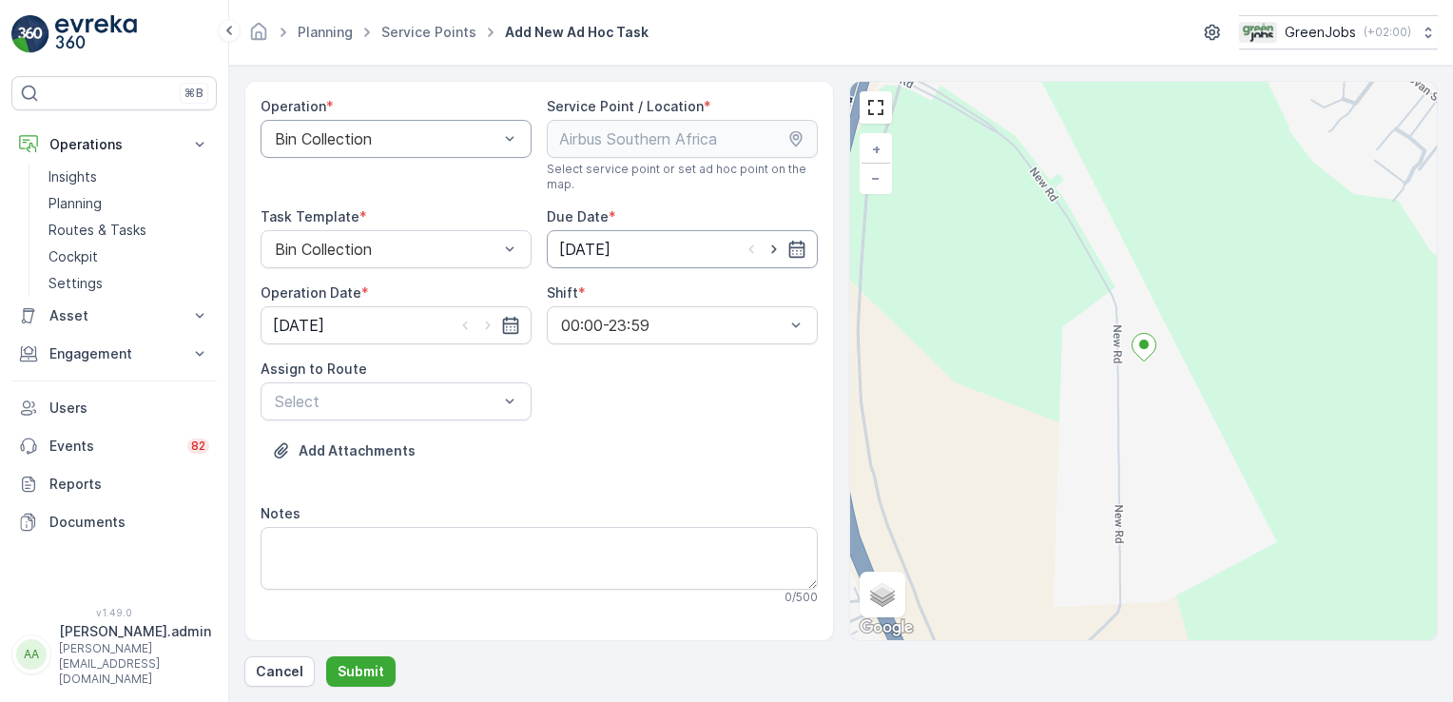
click at [600, 242] on input "[DATE]" at bounding box center [682, 249] width 271 height 38
click at [622, 292] on icon at bounding box center [624, 293] width 19 height 19
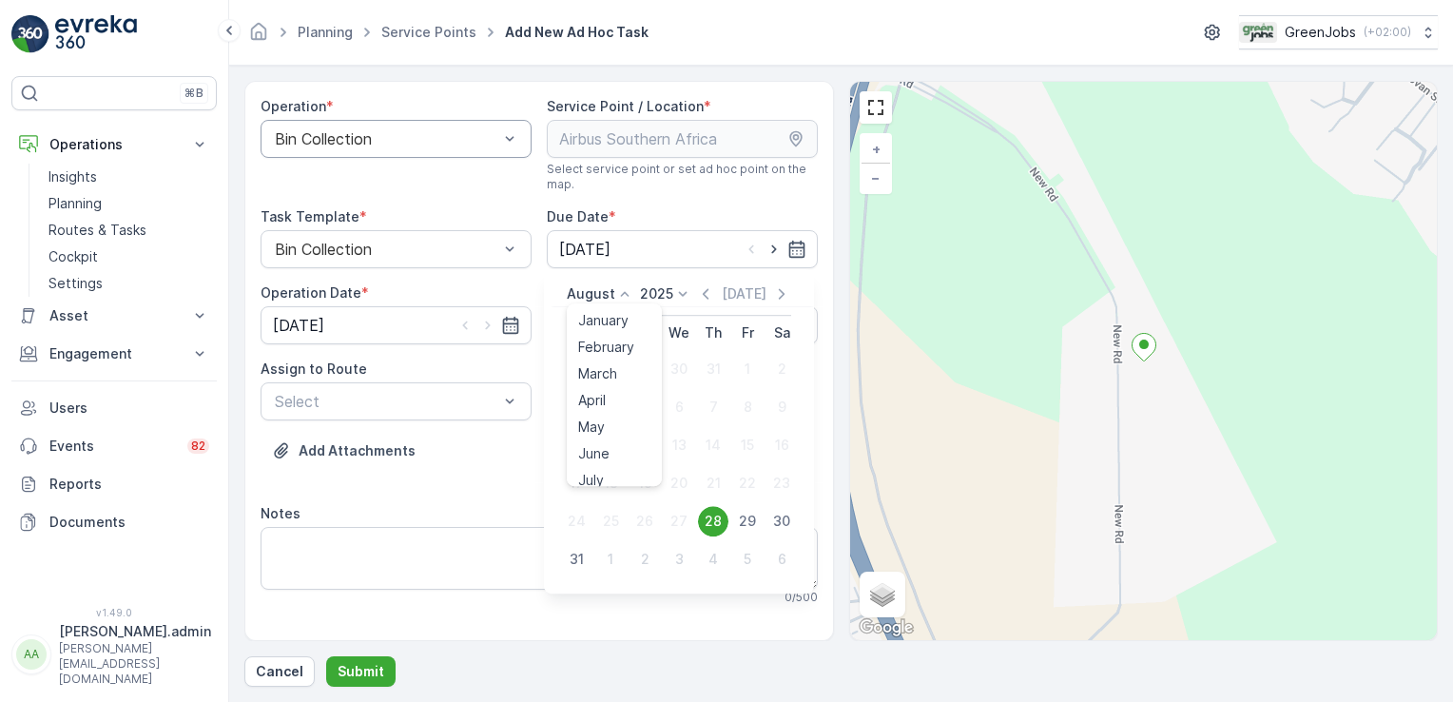
scroll to position [145, 0]
click at [611, 386] on span "September" at bounding box center [614, 388] width 72 height 19
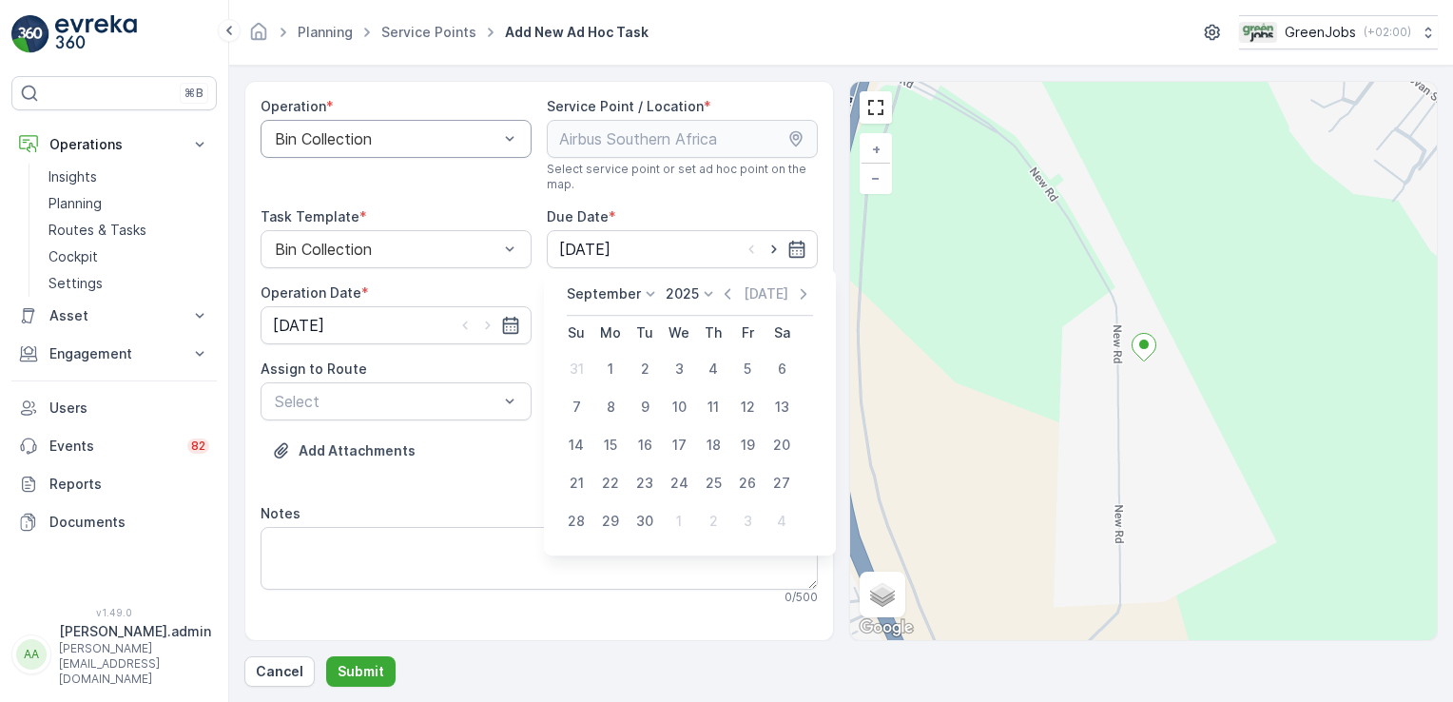
click at [607, 360] on div "1" at bounding box center [610, 369] width 30 height 30
type input "[DATE]"
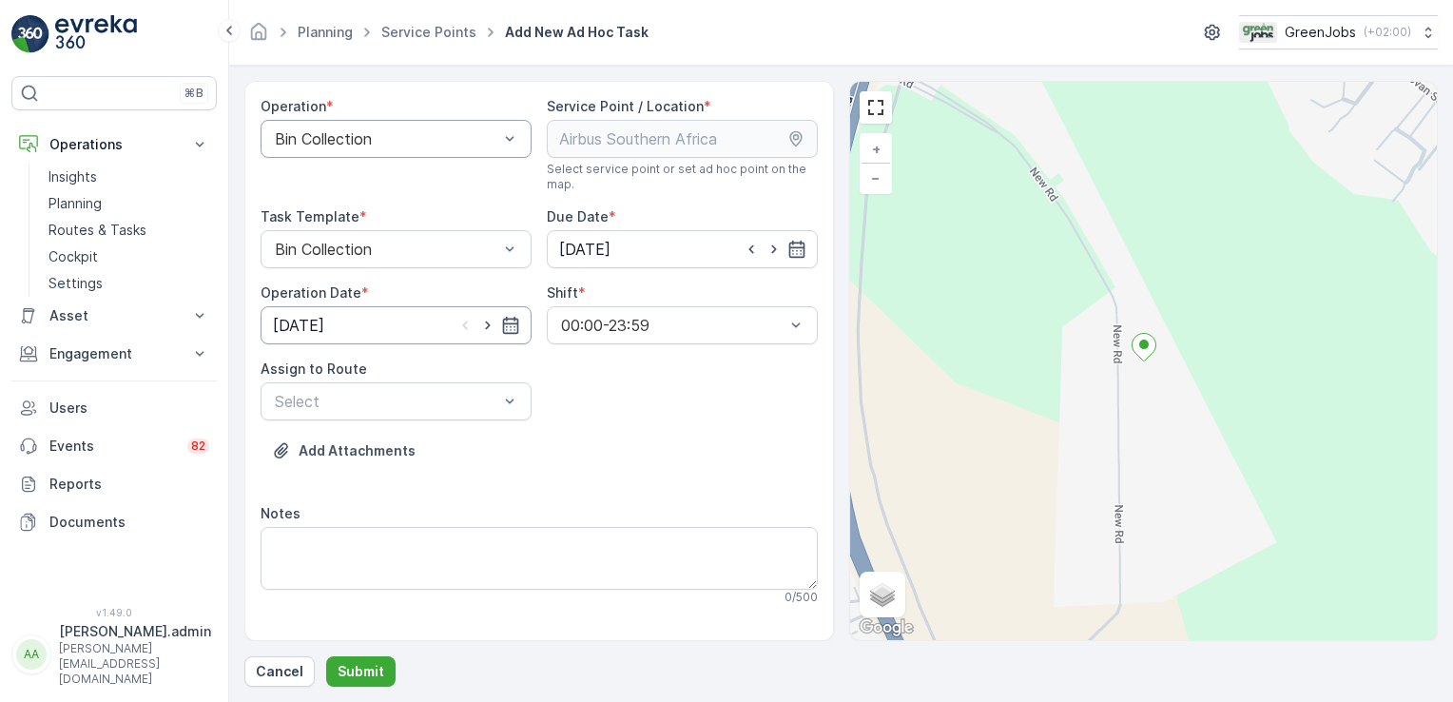
click at [292, 325] on input "[DATE]" at bounding box center [396, 325] width 271 height 38
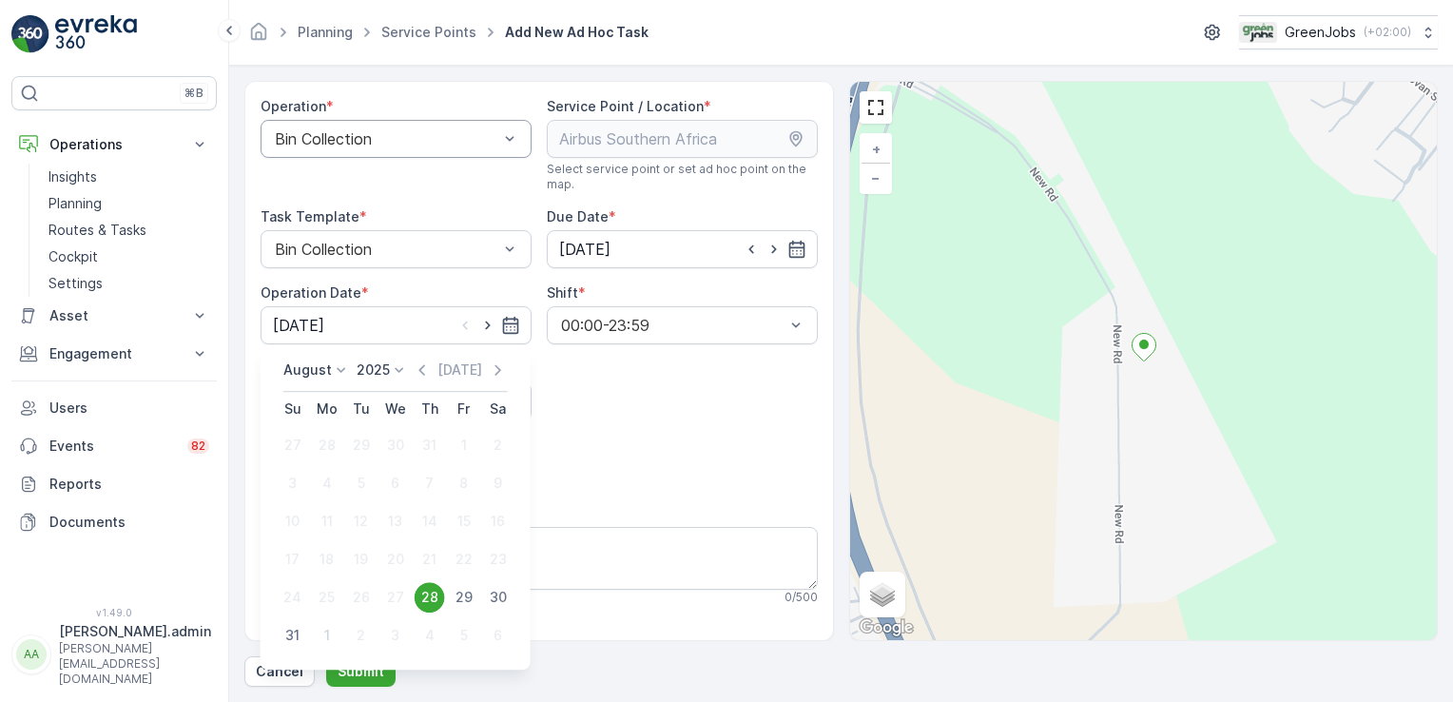
click at [338, 370] on icon at bounding box center [341, 369] width 19 height 19
click at [338, 464] on span "September" at bounding box center [331, 465] width 72 height 19
click at [322, 440] on div "1" at bounding box center [327, 445] width 30 height 30
type input "[DATE]"
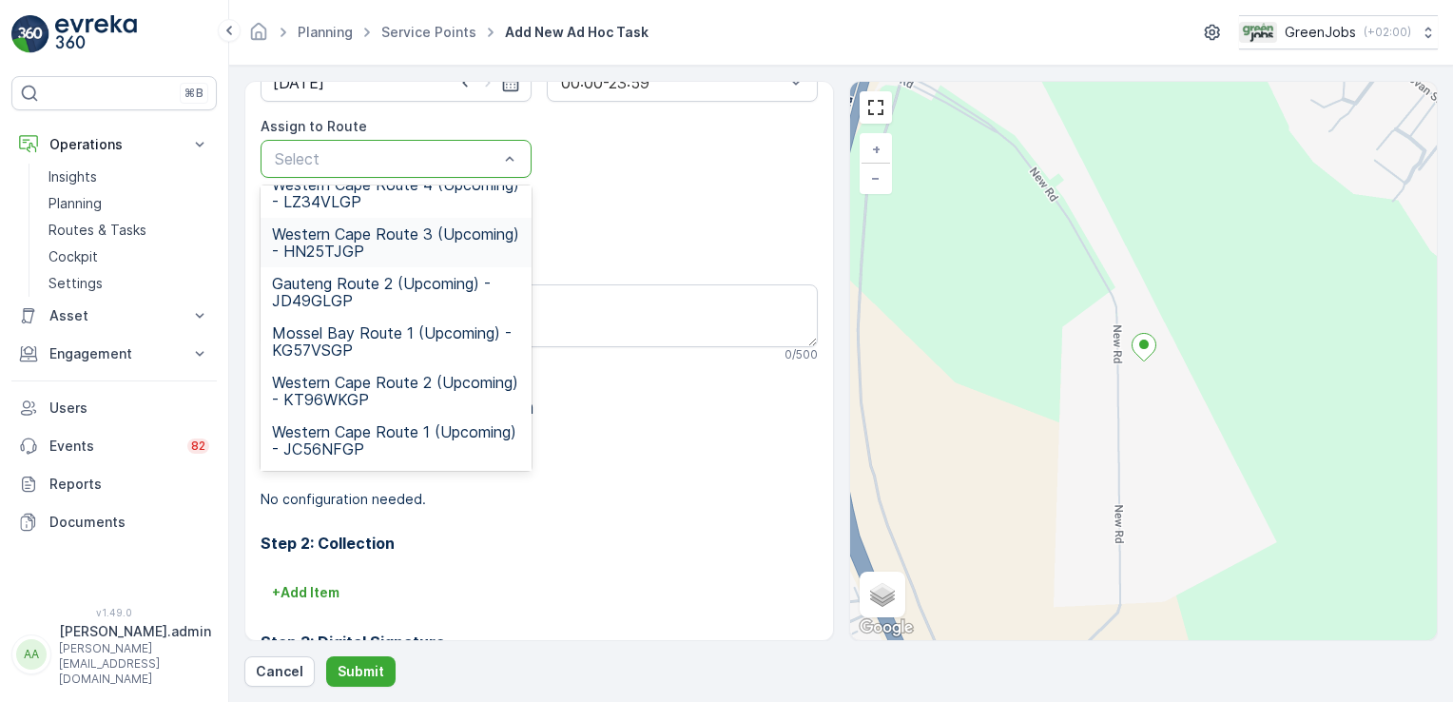
scroll to position [217, 0]
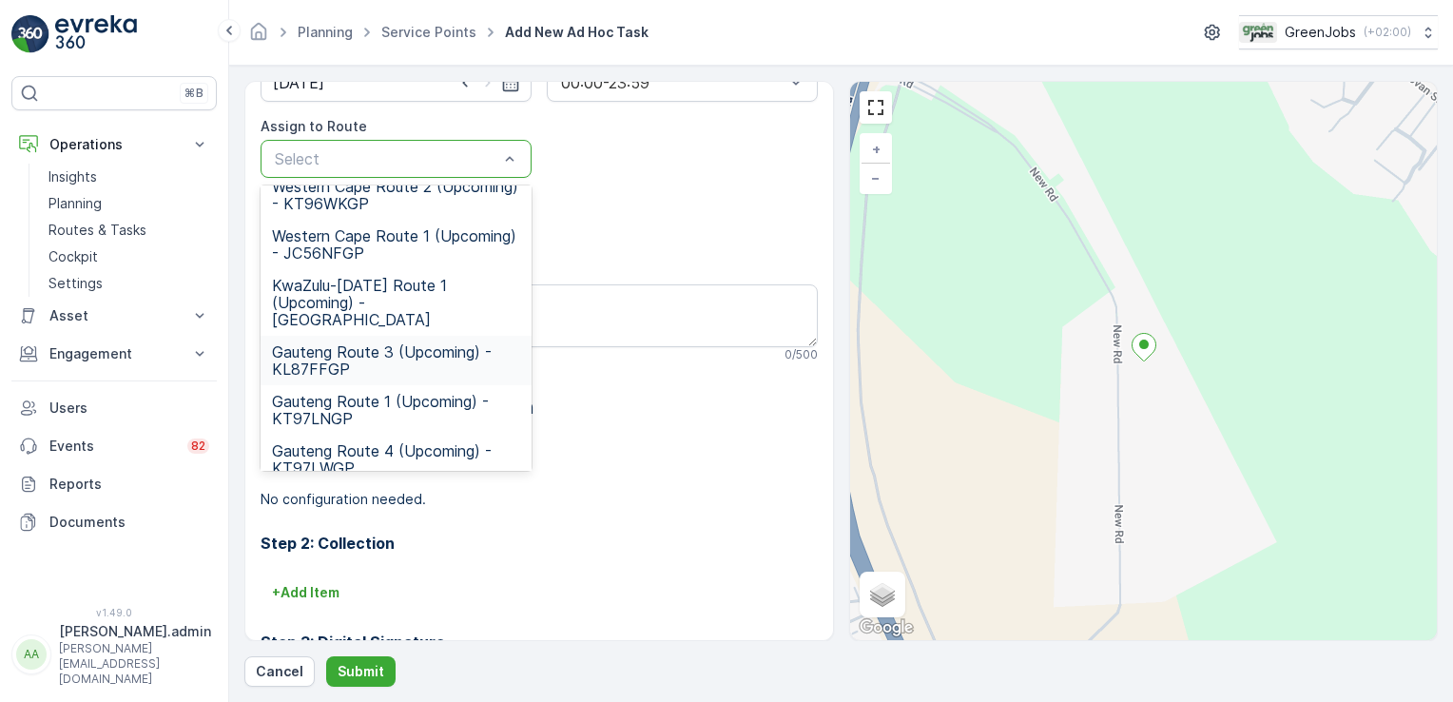
click at [364, 343] on span "Gauteng Route 3 (Upcoming) - KL87FFGP" at bounding box center [396, 360] width 248 height 34
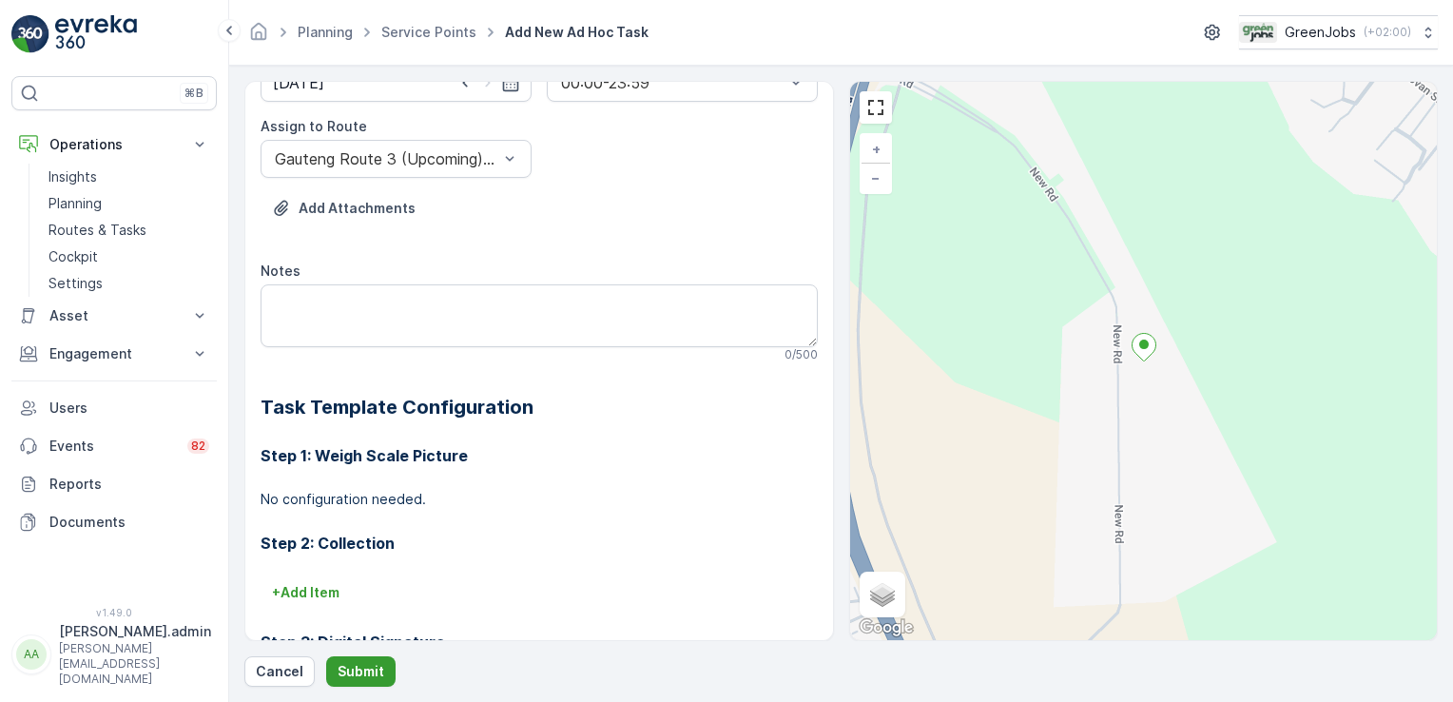
click at [359, 669] on p "Submit" at bounding box center [361, 671] width 47 height 19
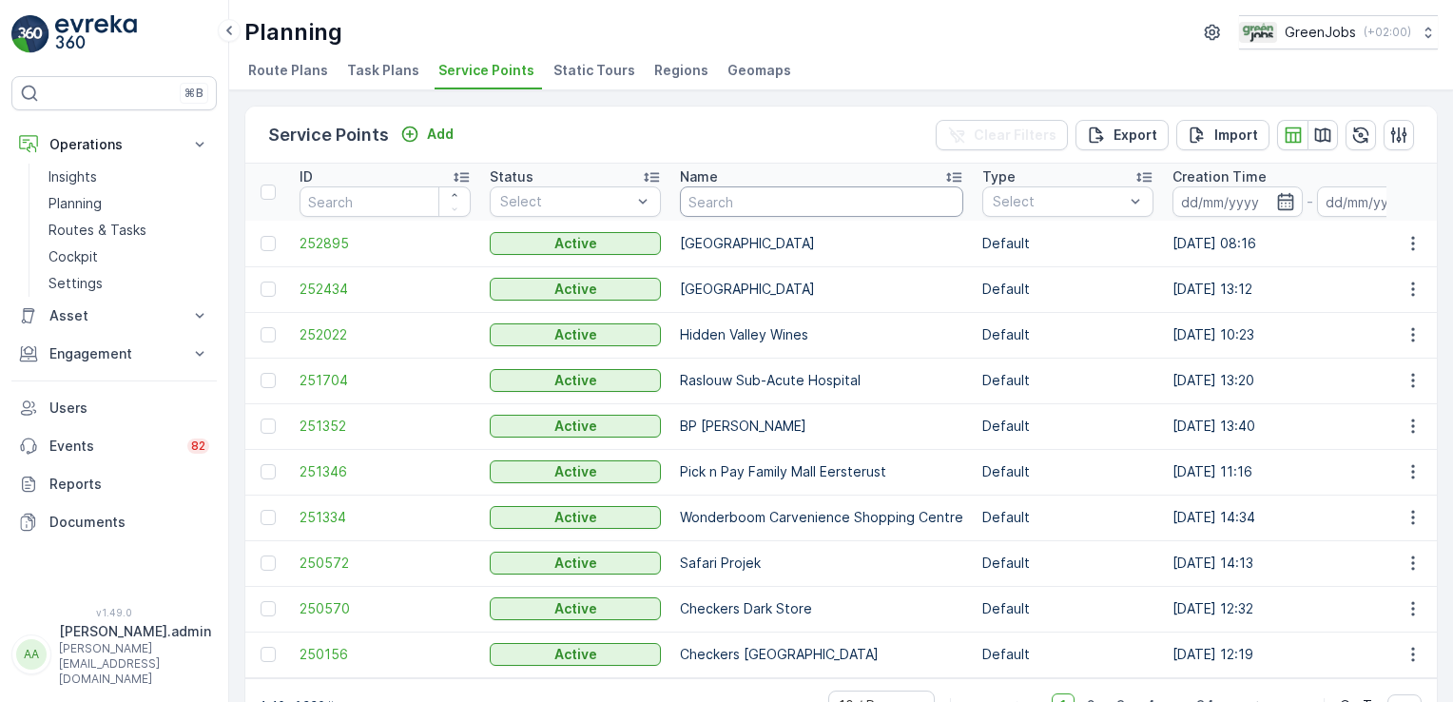
click at [746, 196] on input "text" at bounding box center [821, 201] width 283 height 30
type input "CANTERBURY"
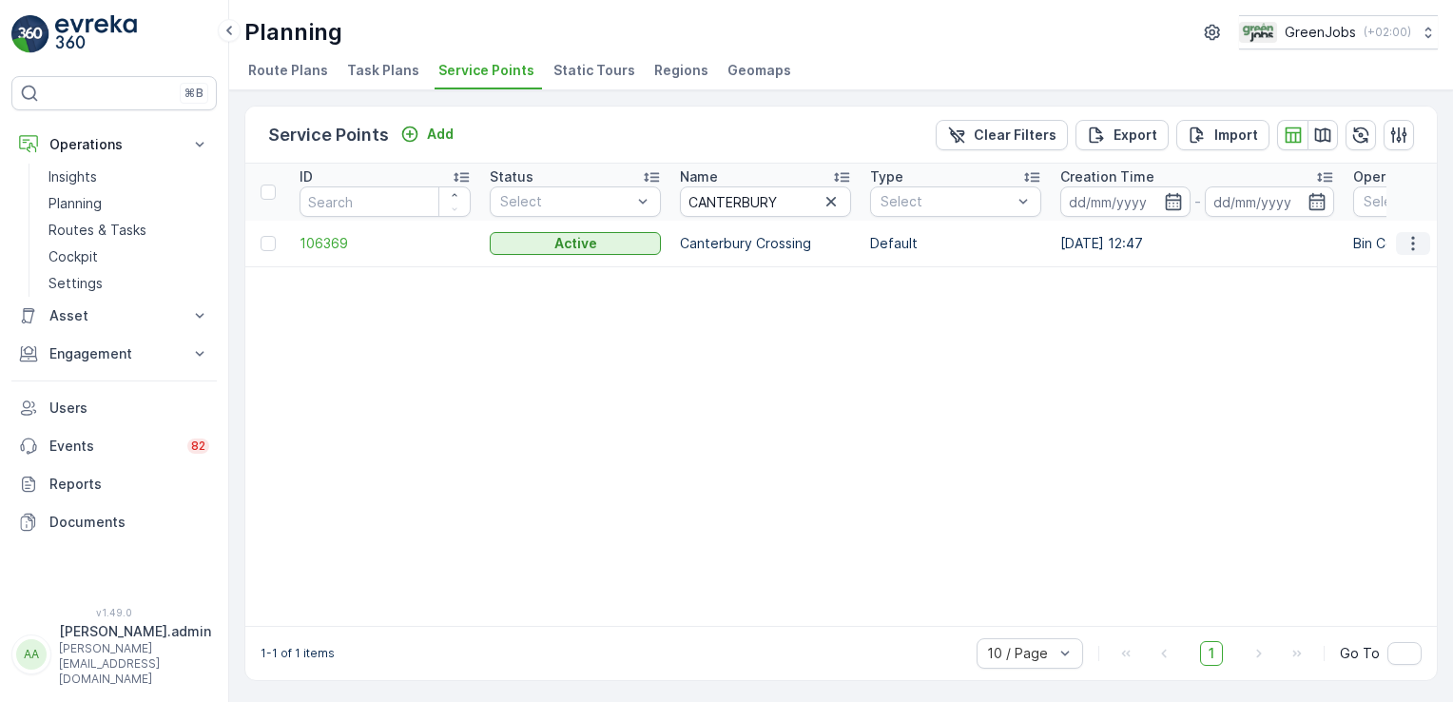
click at [1410, 234] on icon "button" at bounding box center [1413, 243] width 19 height 19
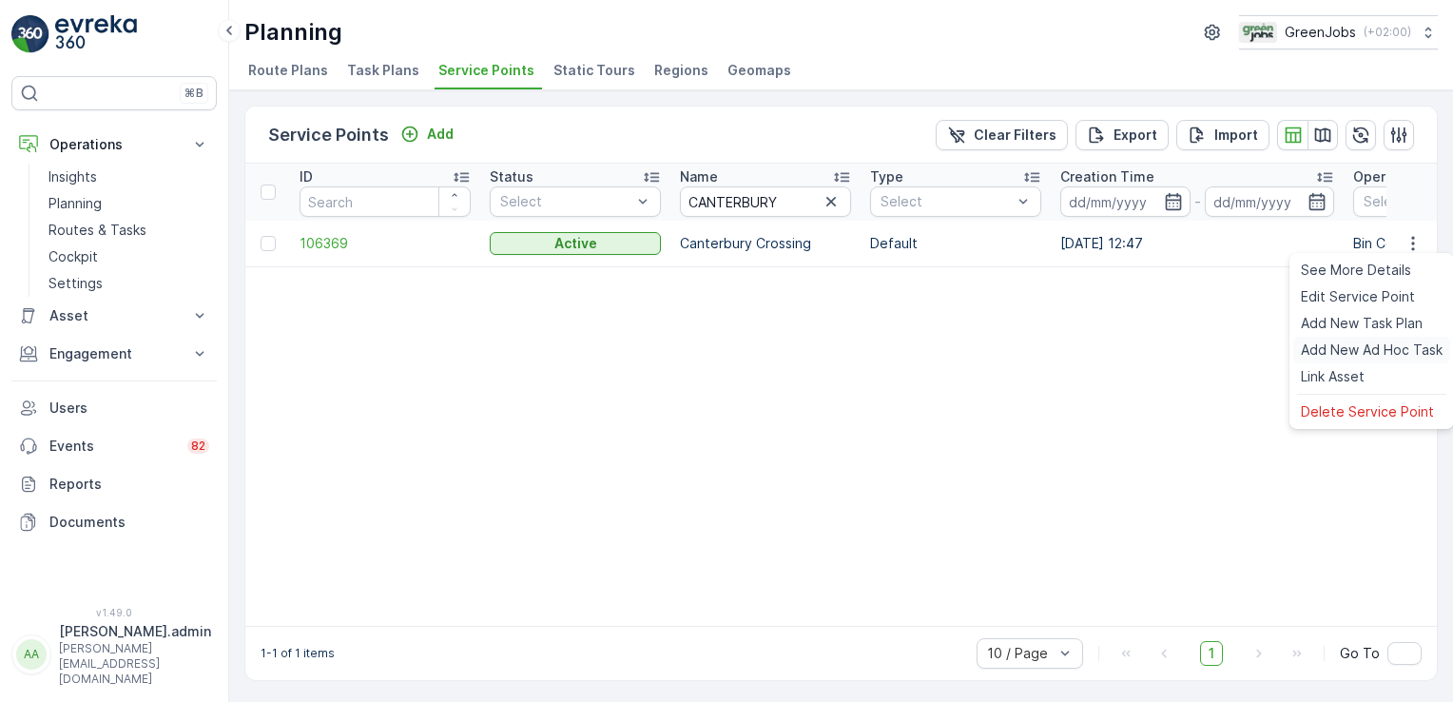
click at [1334, 347] on span "Add New Ad Hoc Task" at bounding box center [1372, 349] width 142 height 19
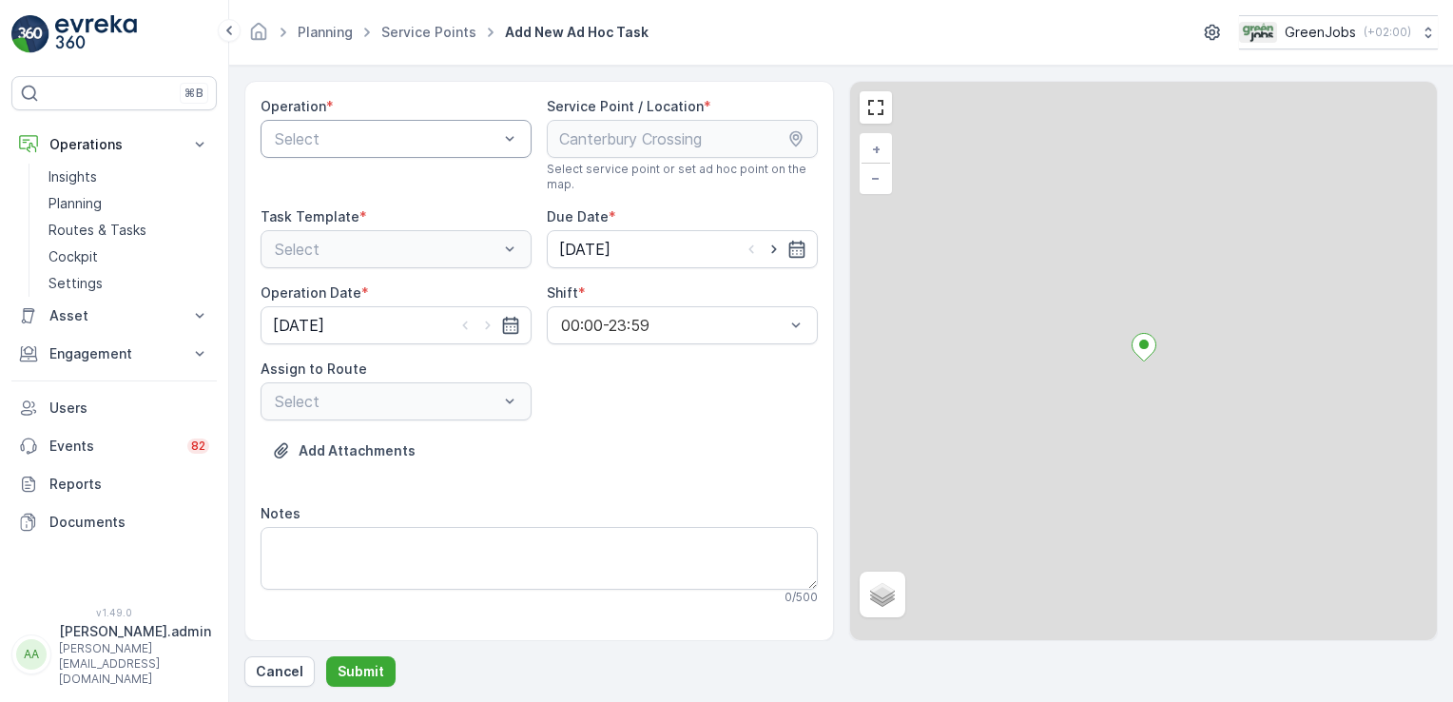
click at [355, 126] on div "Select" at bounding box center [396, 139] width 271 height 38
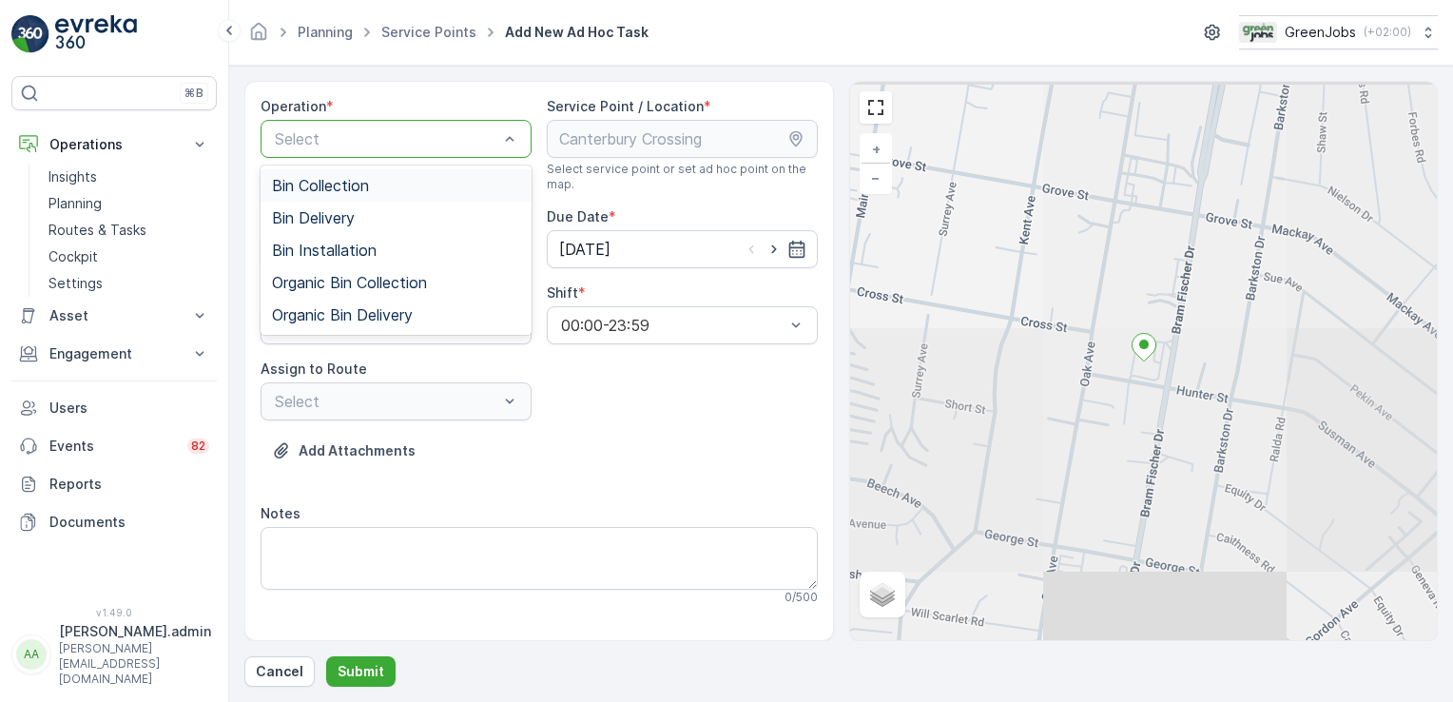
click at [332, 185] on span "Bin Collection" at bounding box center [320, 185] width 97 height 17
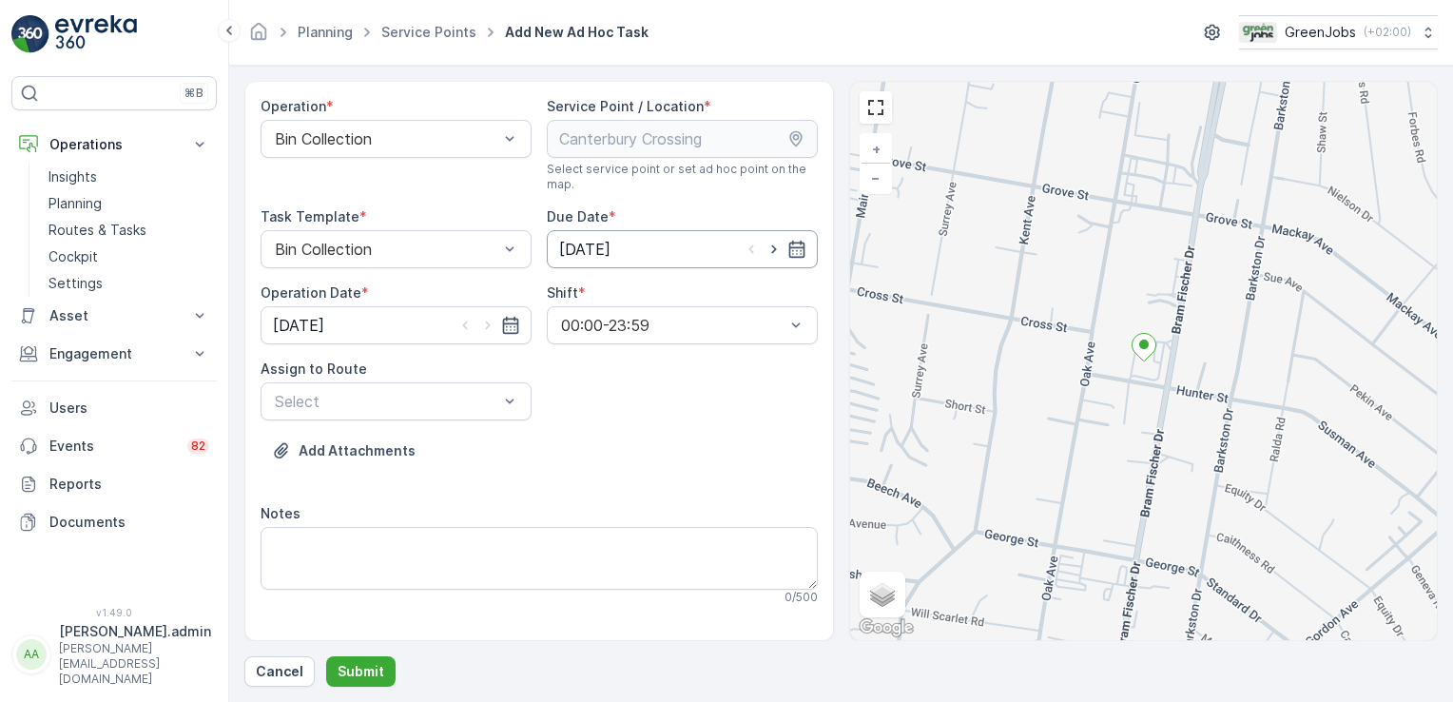
click at [597, 250] on input "[DATE]" at bounding box center [682, 249] width 271 height 38
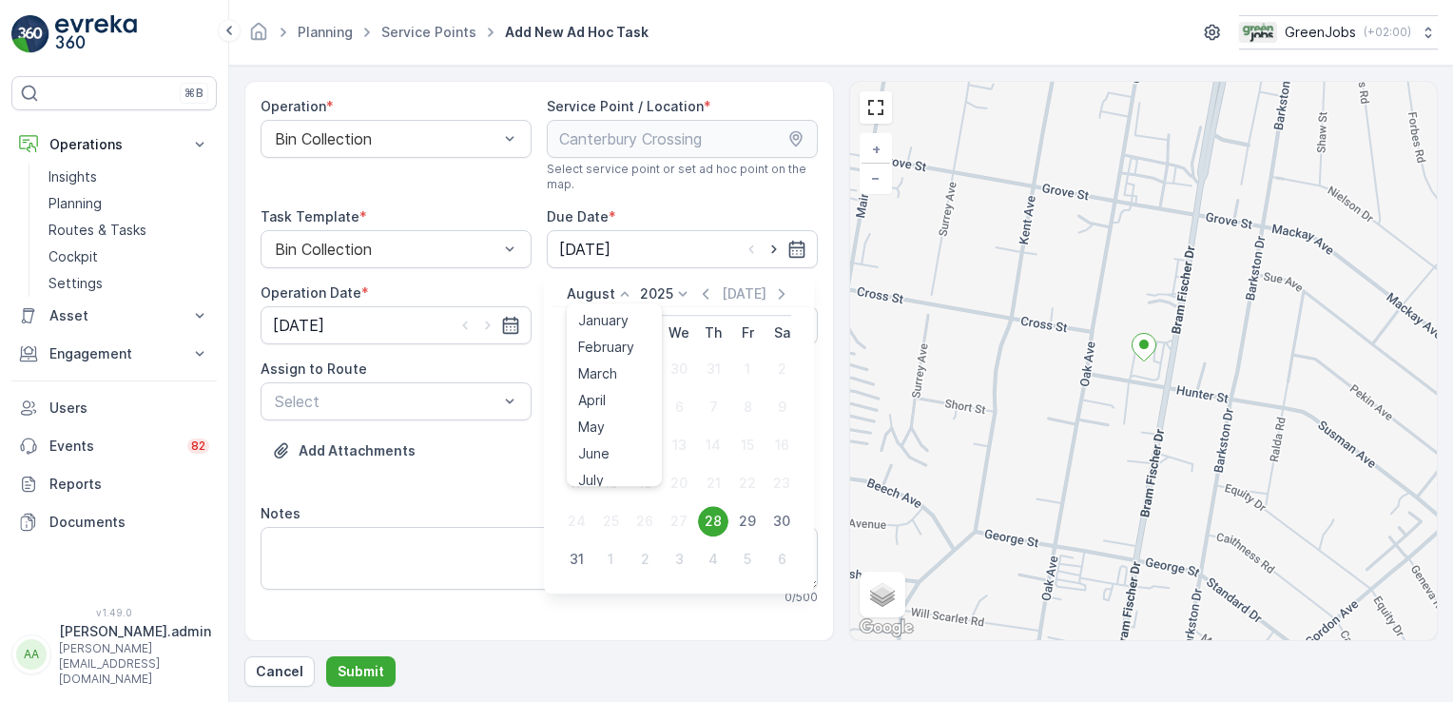
click at [625, 292] on icon at bounding box center [624, 293] width 19 height 19
click at [609, 384] on span "September" at bounding box center [614, 388] width 72 height 19
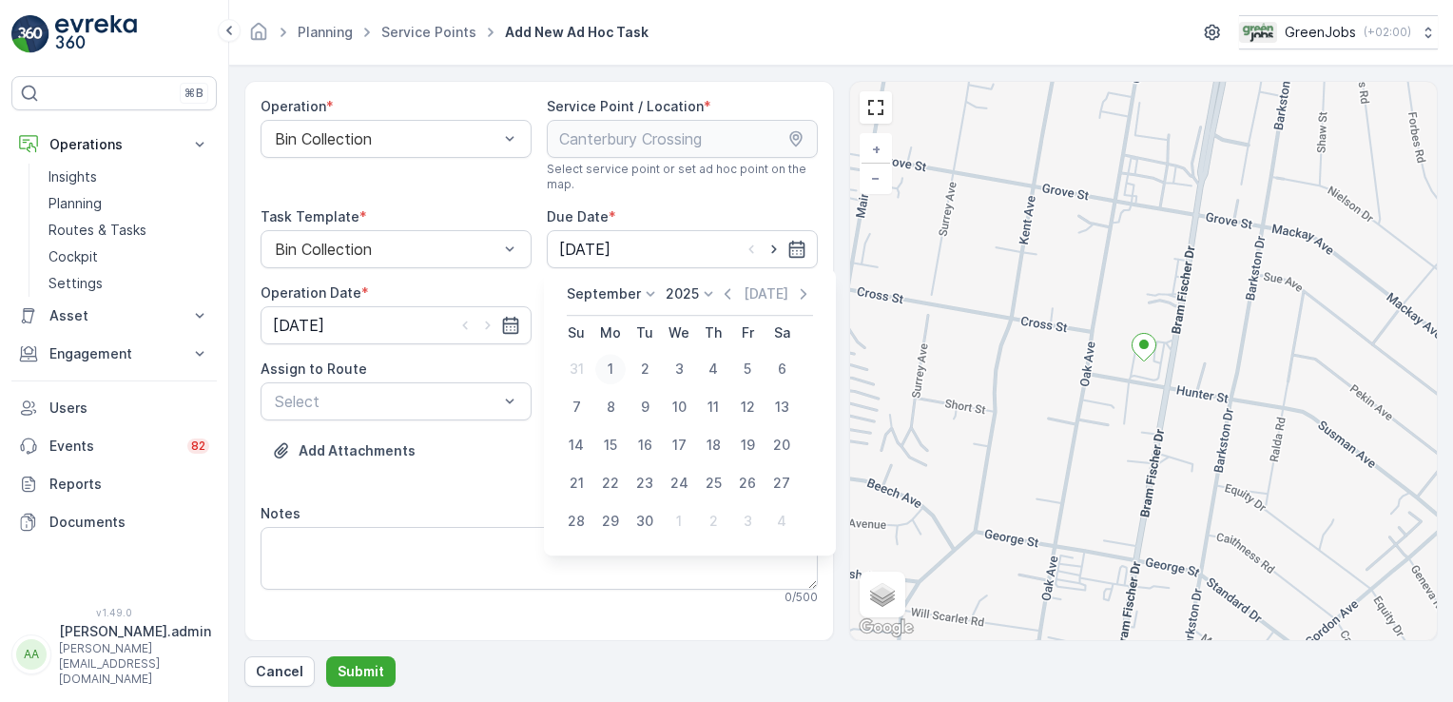
click at [616, 364] on div "1" at bounding box center [610, 369] width 30 height 30
type input "[DATE]"
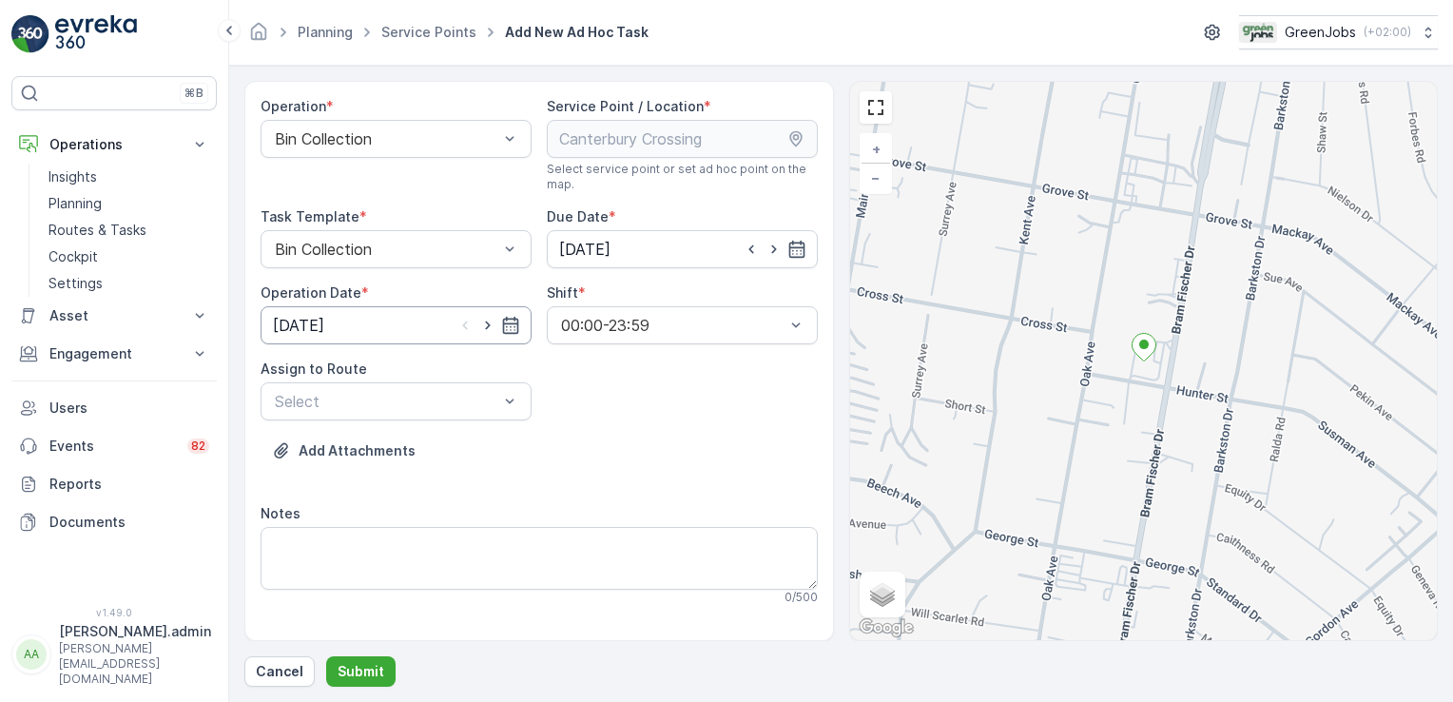
click at [316, 320] on input "[DATE]" at bounding box center [396, 325] width 271 height 38
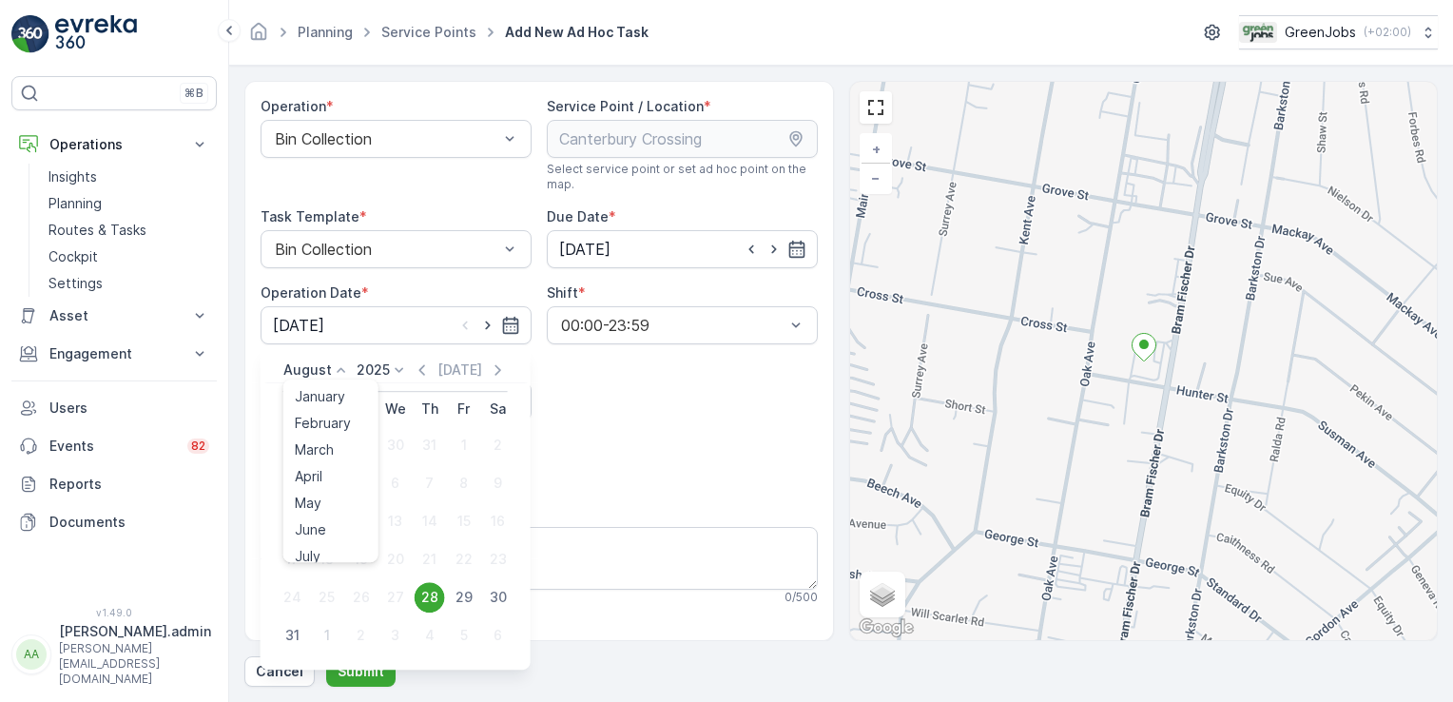
click at [342, 372] on icon at bounding box center [341, 369] width 19 height 19
click at [338, 462] on span "September" at bounding box center [331, 465] width 72 height 19
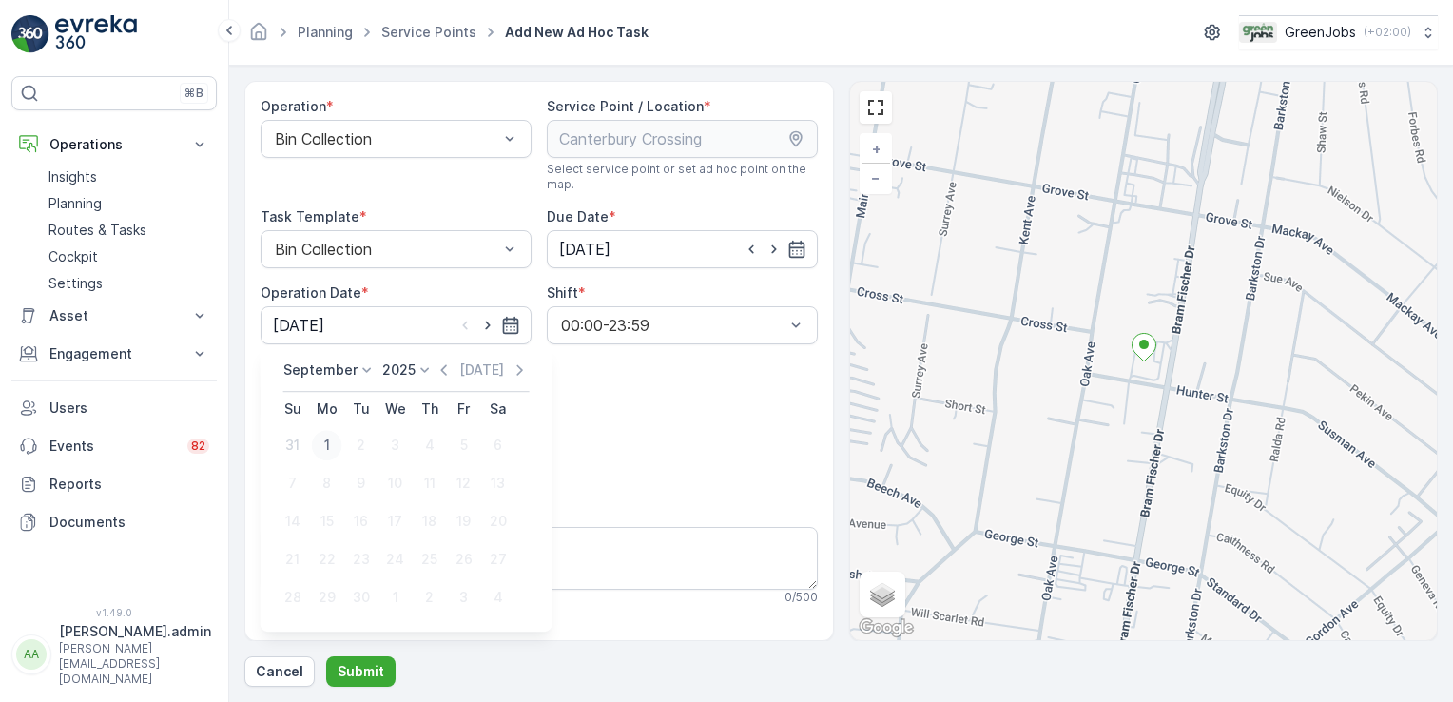
click at [331, 450] on div "1" at bounding box center [327, 445] width 30 height 30
type input "[DATE]"
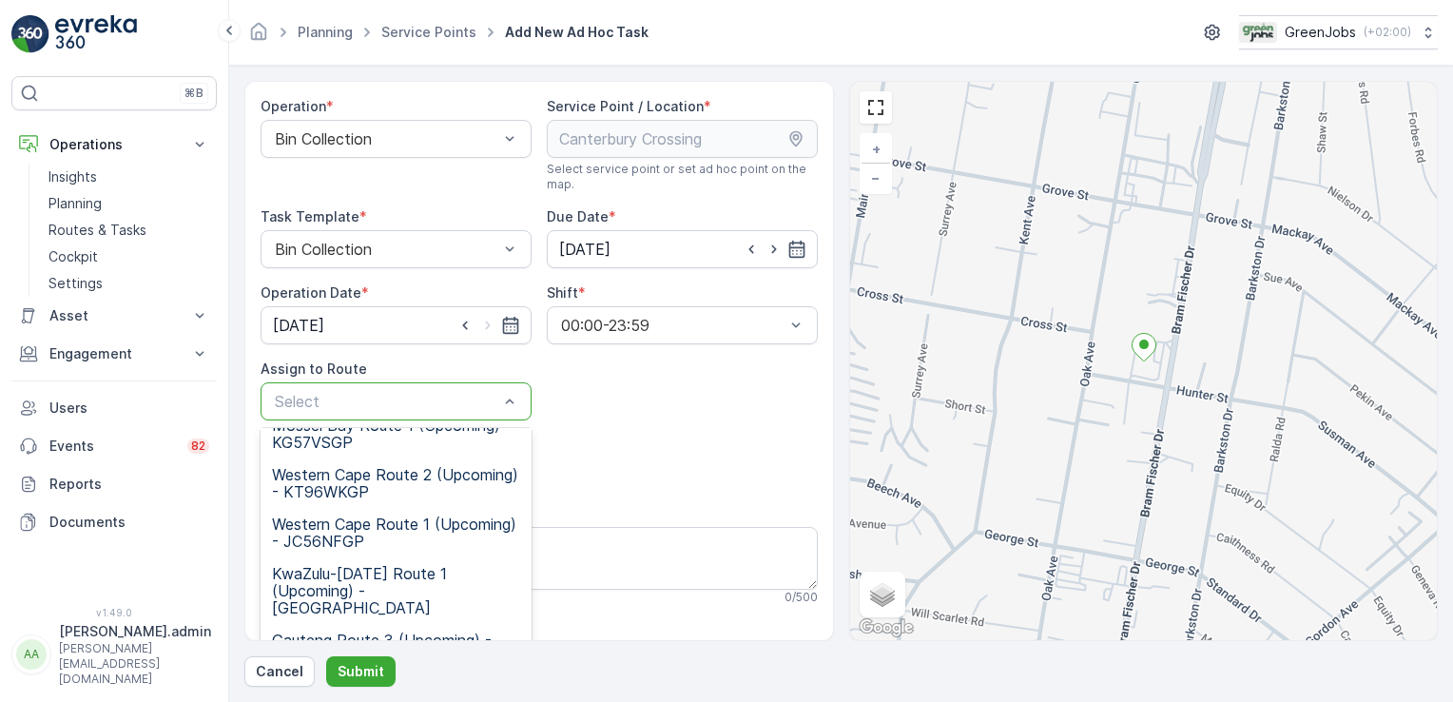
scroll to position [234, 0]
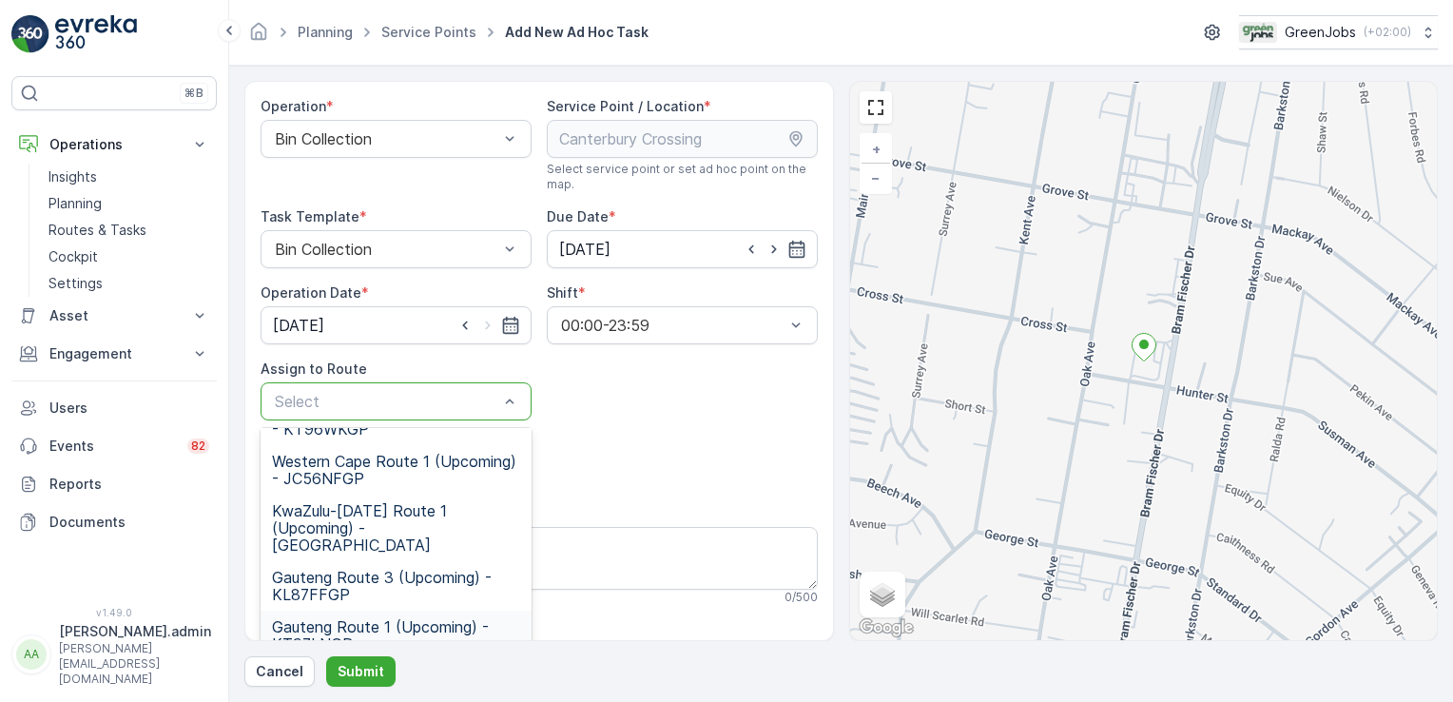
click at [346, 618] on span "Gauteng Route 1 (Upcoming) - KT97LNGP" at bounding box center [396, 635] width 248 height 34
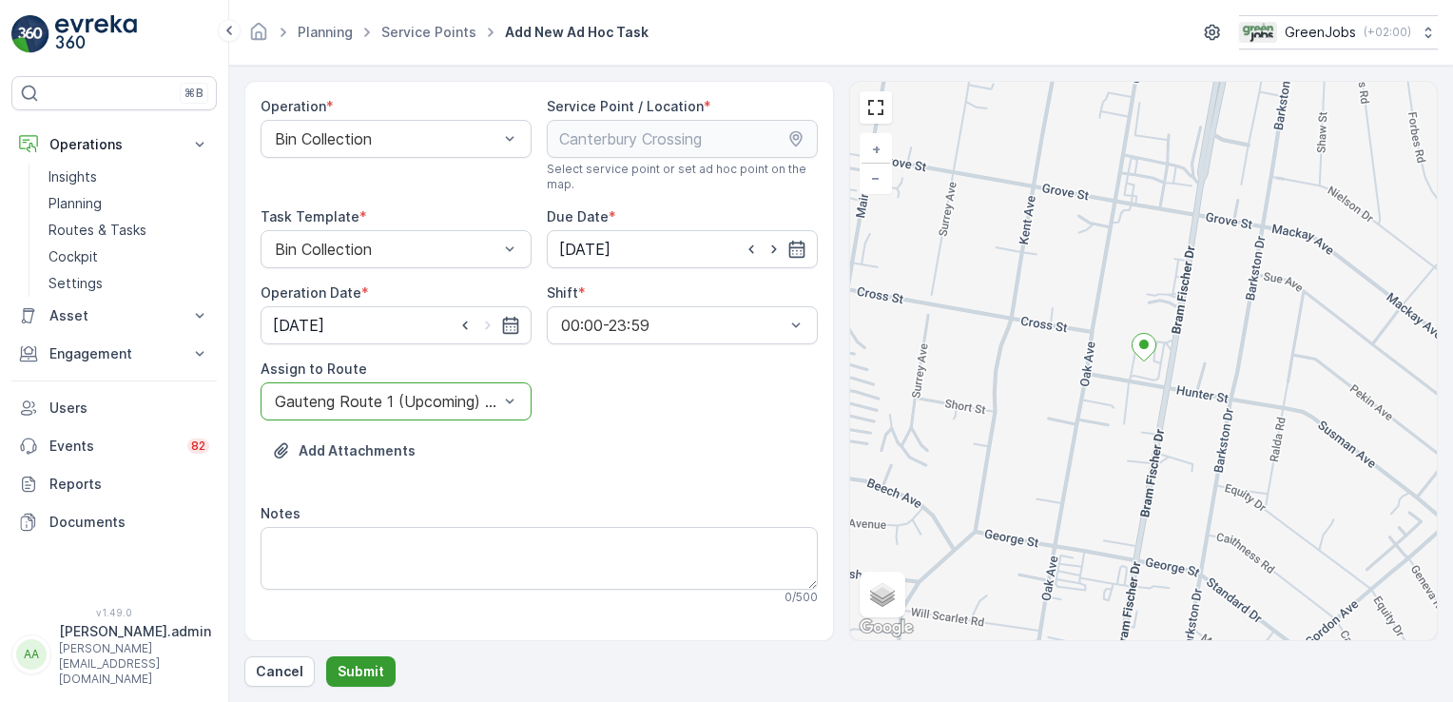
click at [380, 668] on button "Submit" at bounding box center [360, 671] width 69 height 30
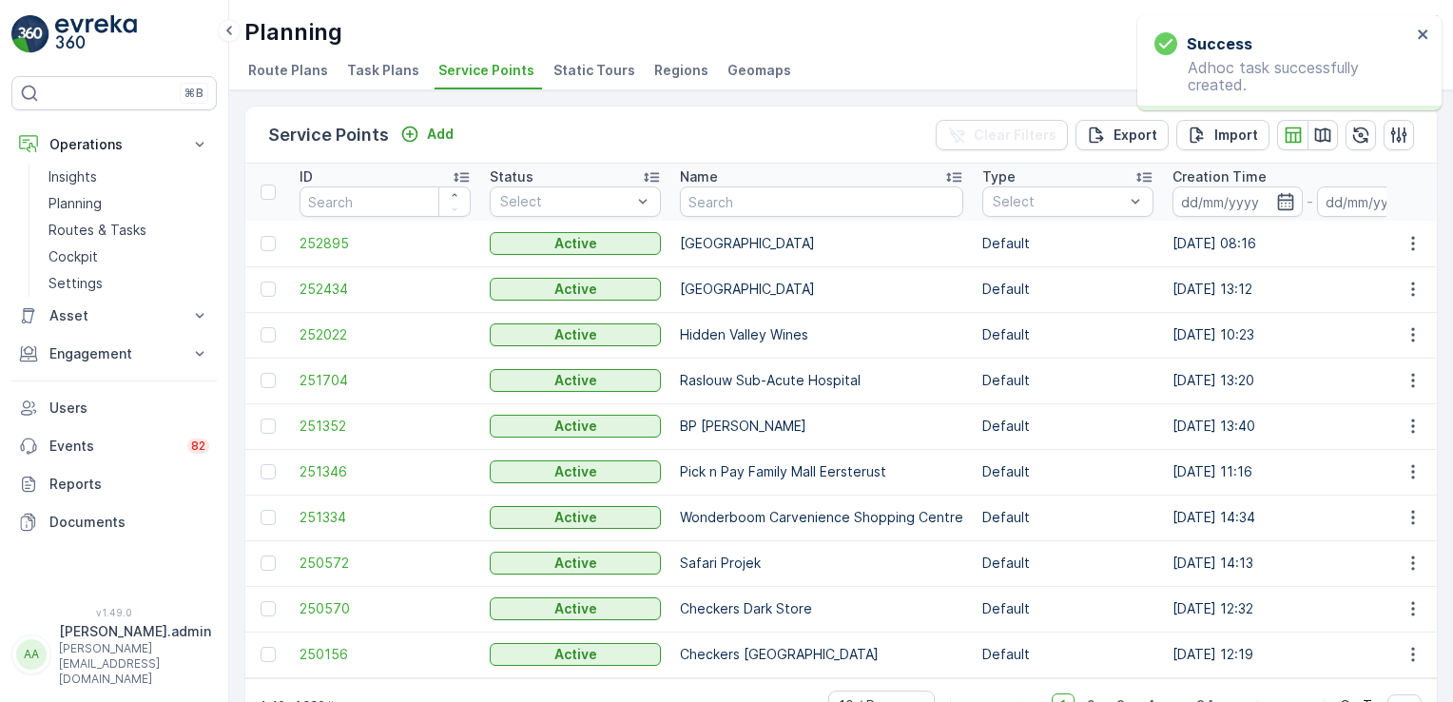
click at [374, 57] on li "Task Plans" at bounding box center [385, 73] width 84 height 32
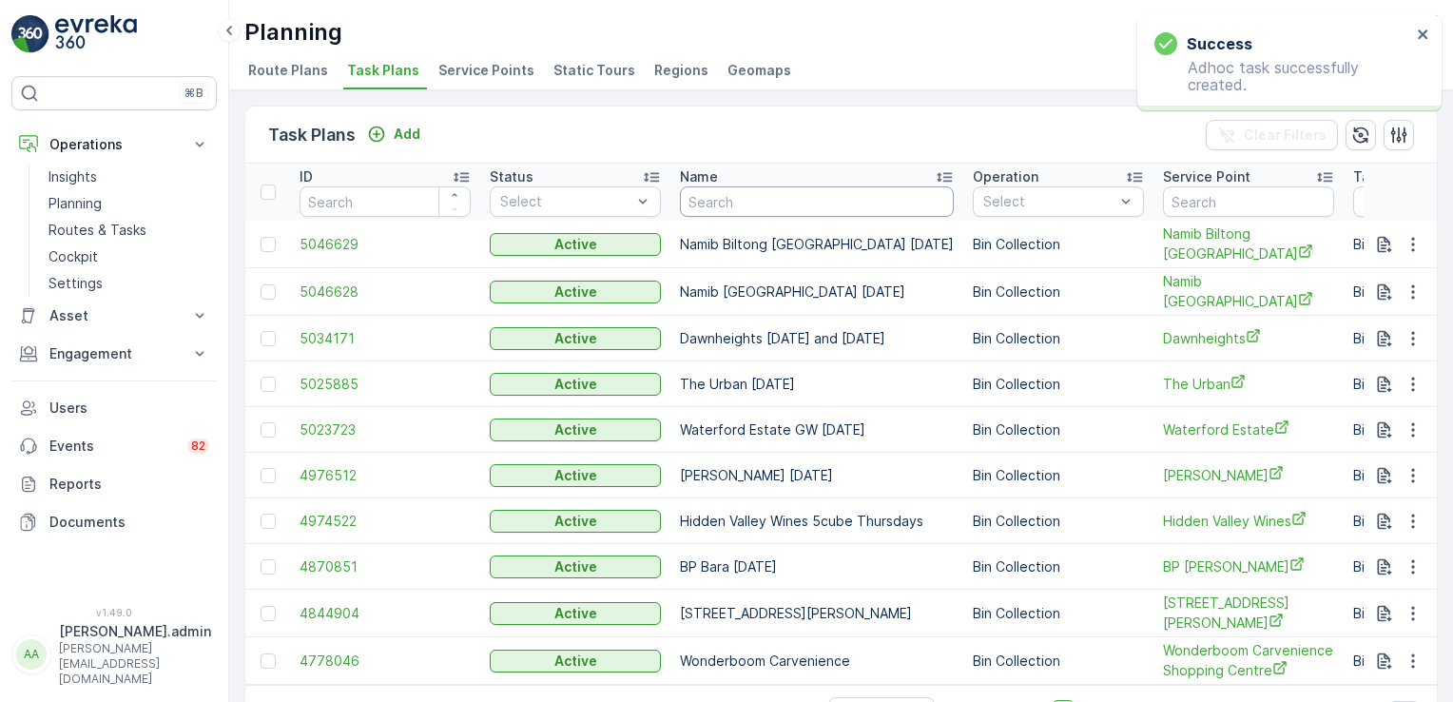
click at [786, 204] on input "text" at bounding box center [817, 201] width 274 height 30
type input "canterbury"
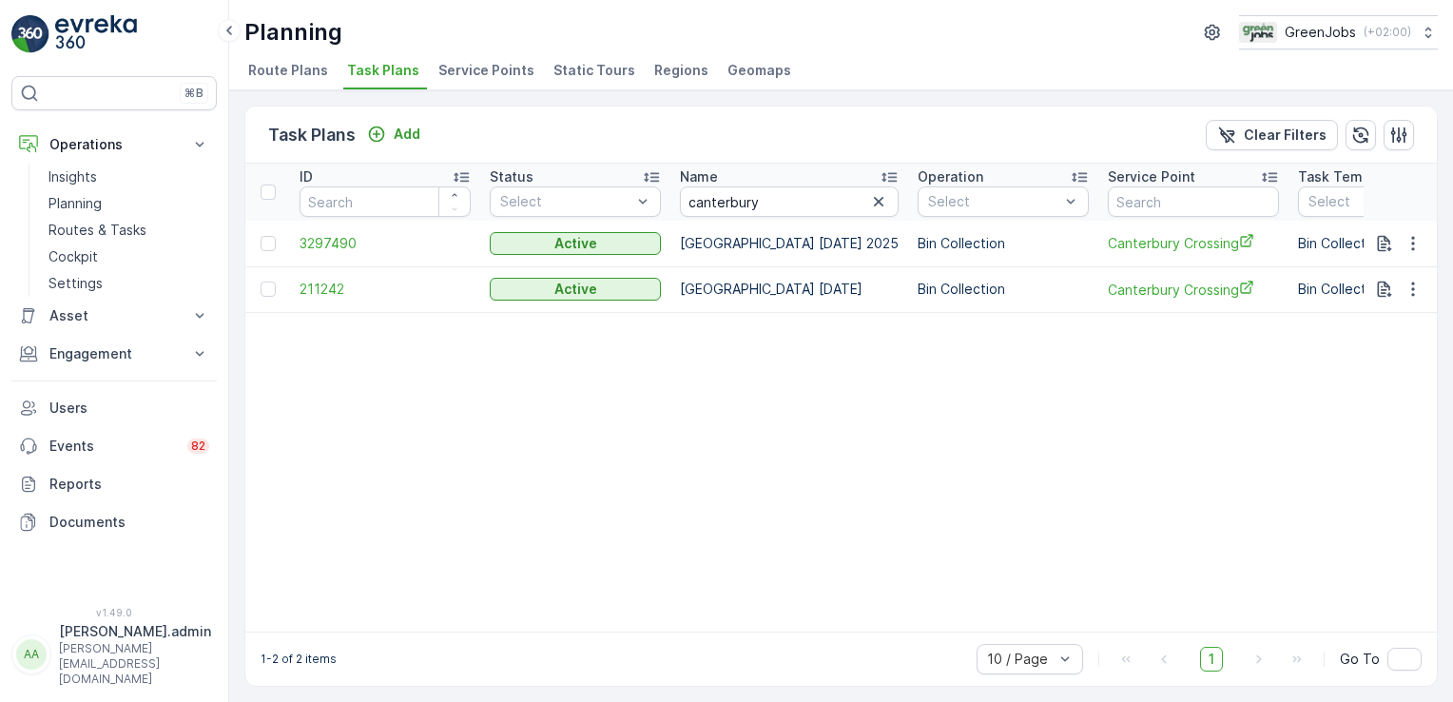
click at [472, 65] on span "Service Points" at bounding box center [486, 70] width 96 height 19
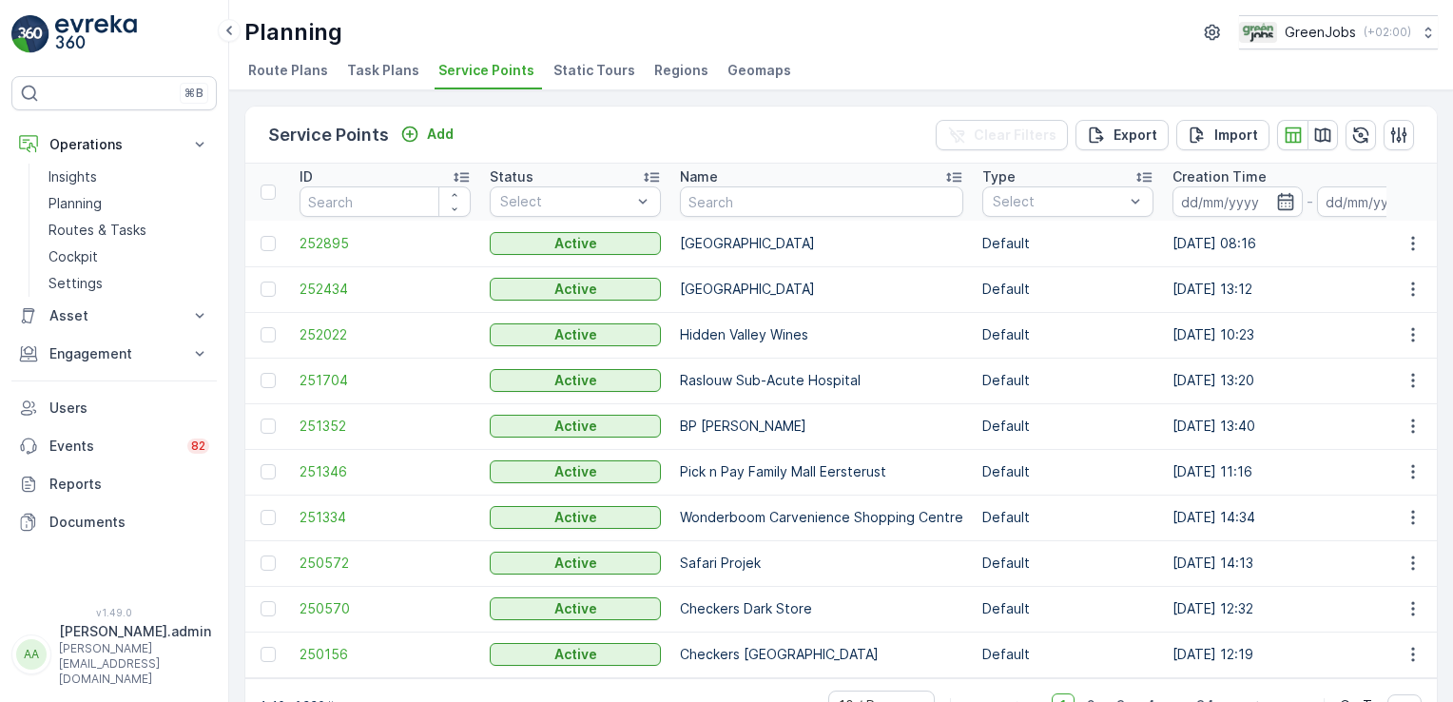
click at [398, 65] on span "Task Plans" at bounding box center [383, 70] width 72 height 19
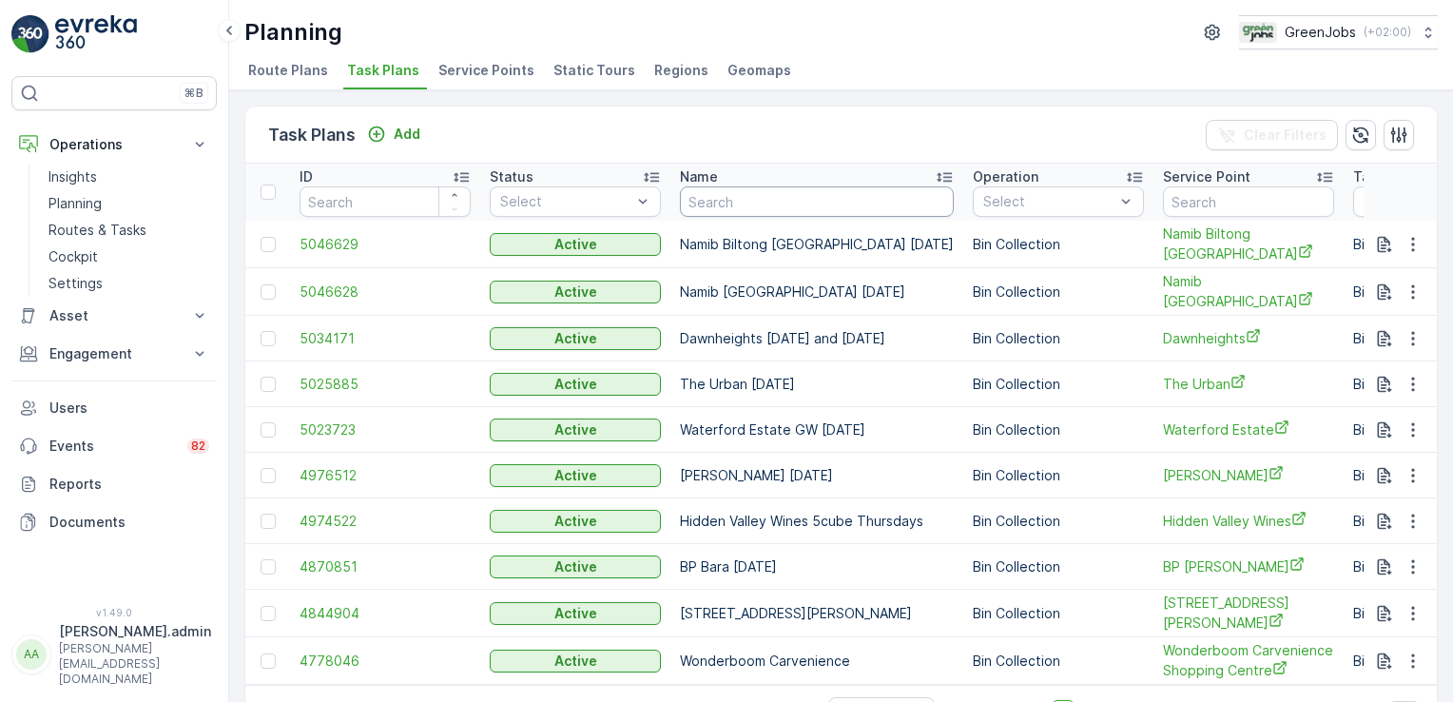
click at [772, 200] on input "text" at bounding box center [817, 201] width 274 height 30
type input "canterbury"
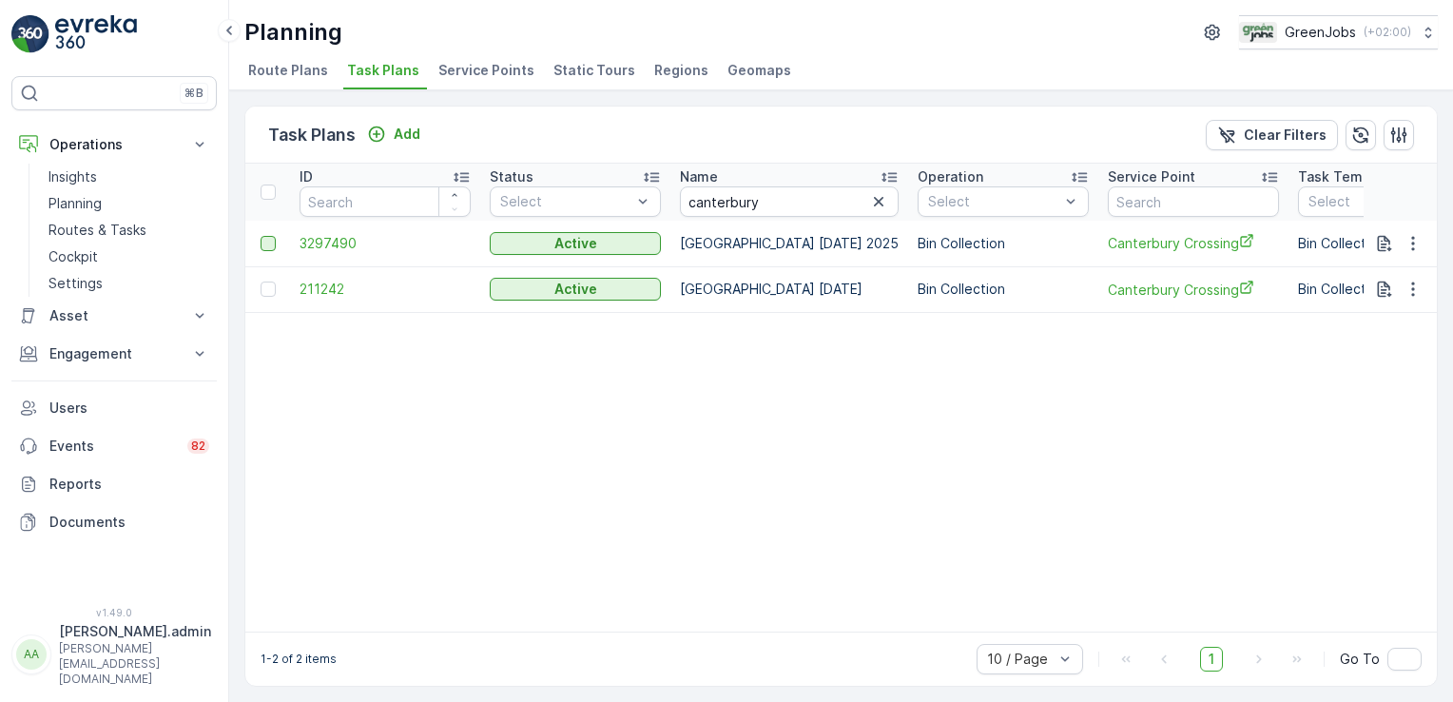
click at [262, 239] on div at bounding box center [268, 243] width 15 height 15
click at [261, 236] on input "checkbox" at bounding box center [261, 236] width 0 height 0
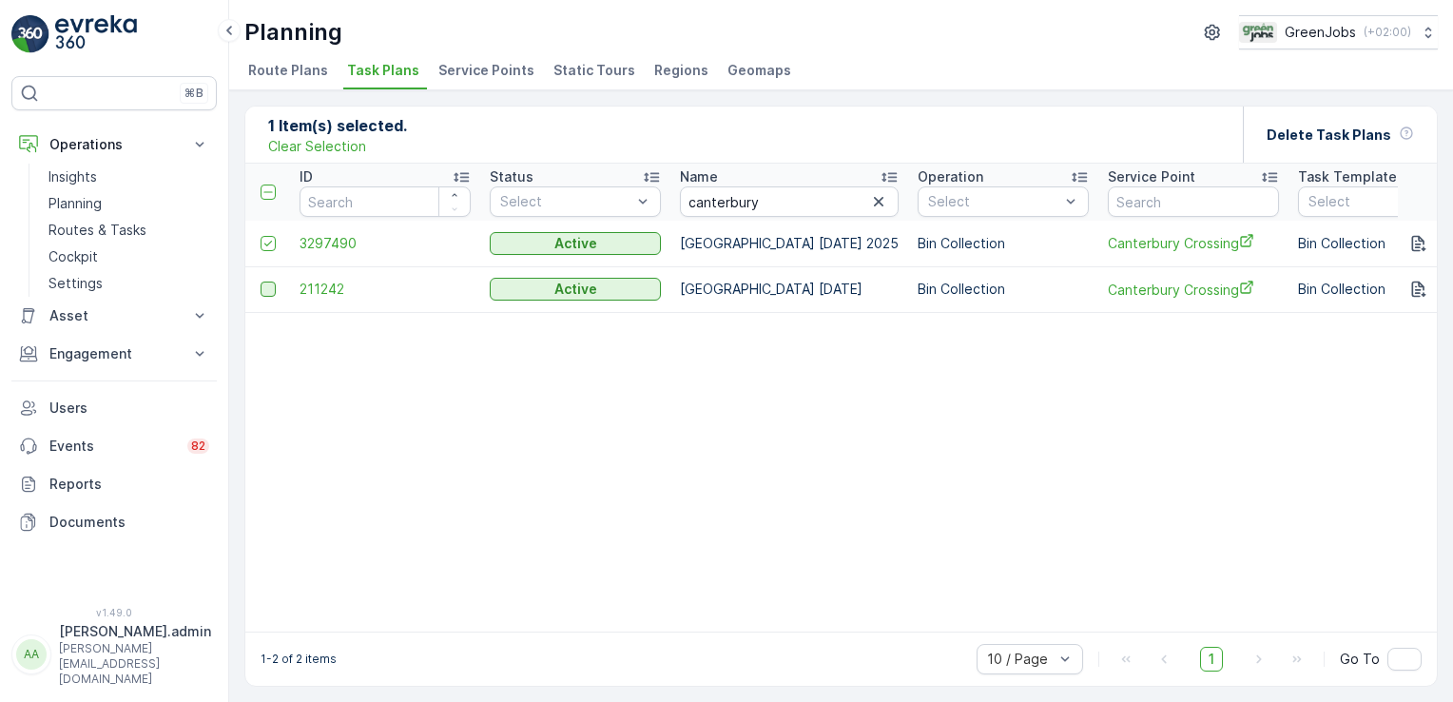
click at [262, 293] on div at bounding box center [268, 288] width 15 height 15
click at [261, 281] on input "checkbox" at bounding box center [261, 281] width 0 height 0
click at [1355, 143] on p "Delete Task Plans" at bounding box center [1329, 135] width 125 height 19
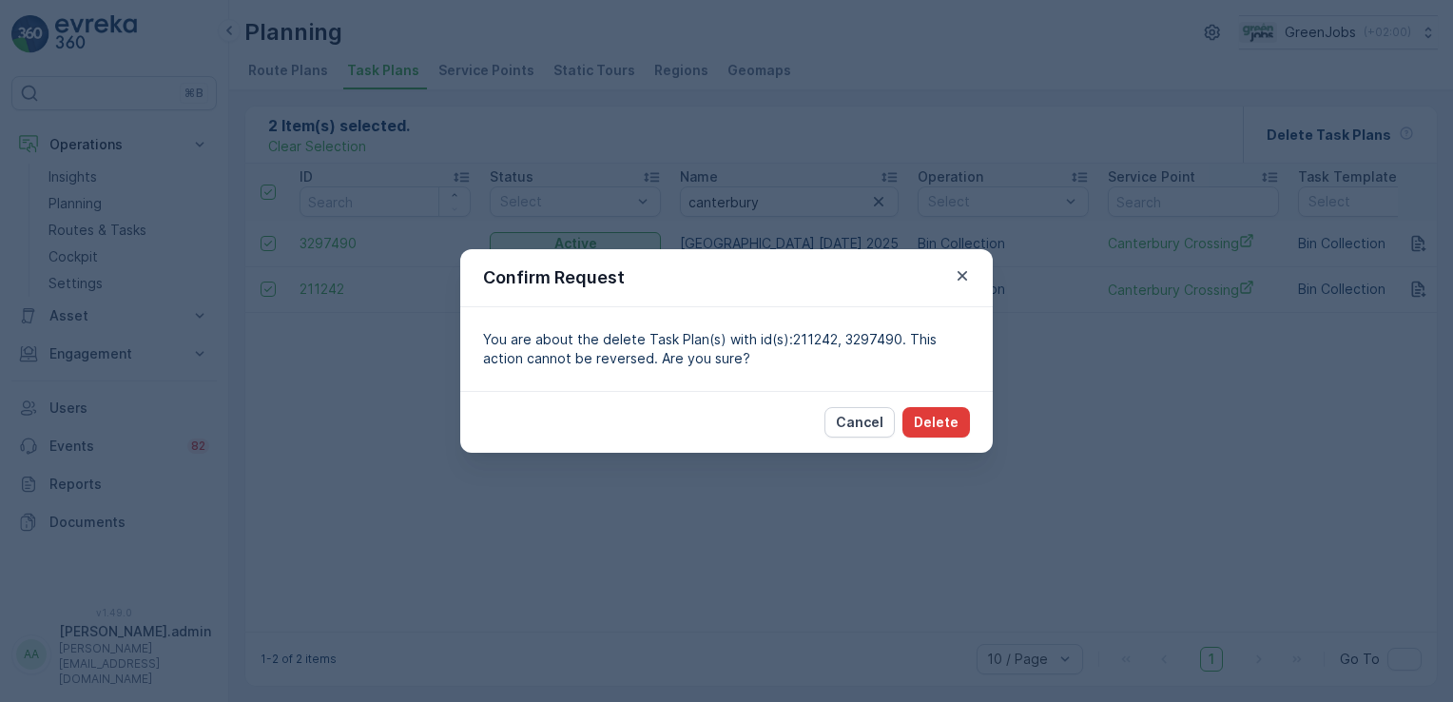
click at [952, 418] on p "Delete" at bounding box center [936, 422] width 45 height 19
